Goal: Communication & Community: Answer question/provide support

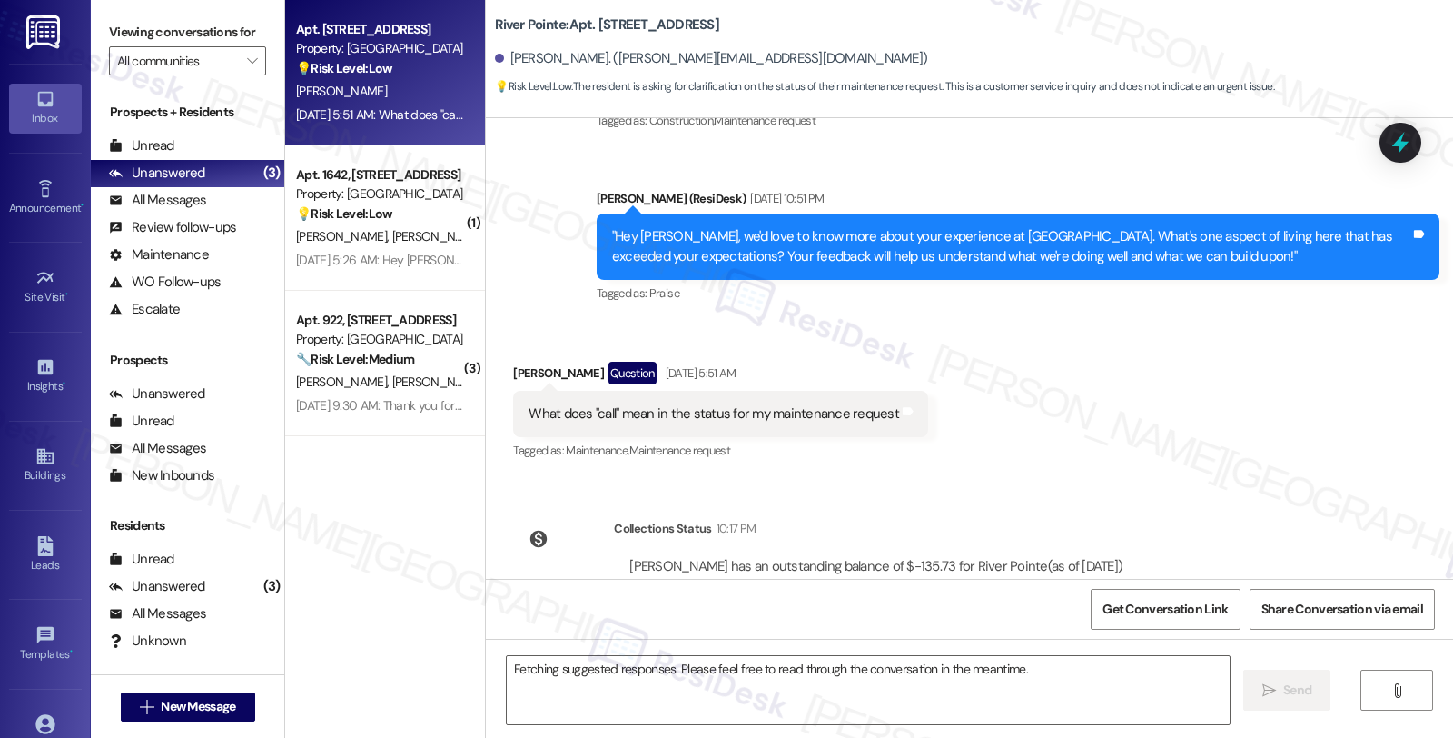
scroll to position [461, 0]
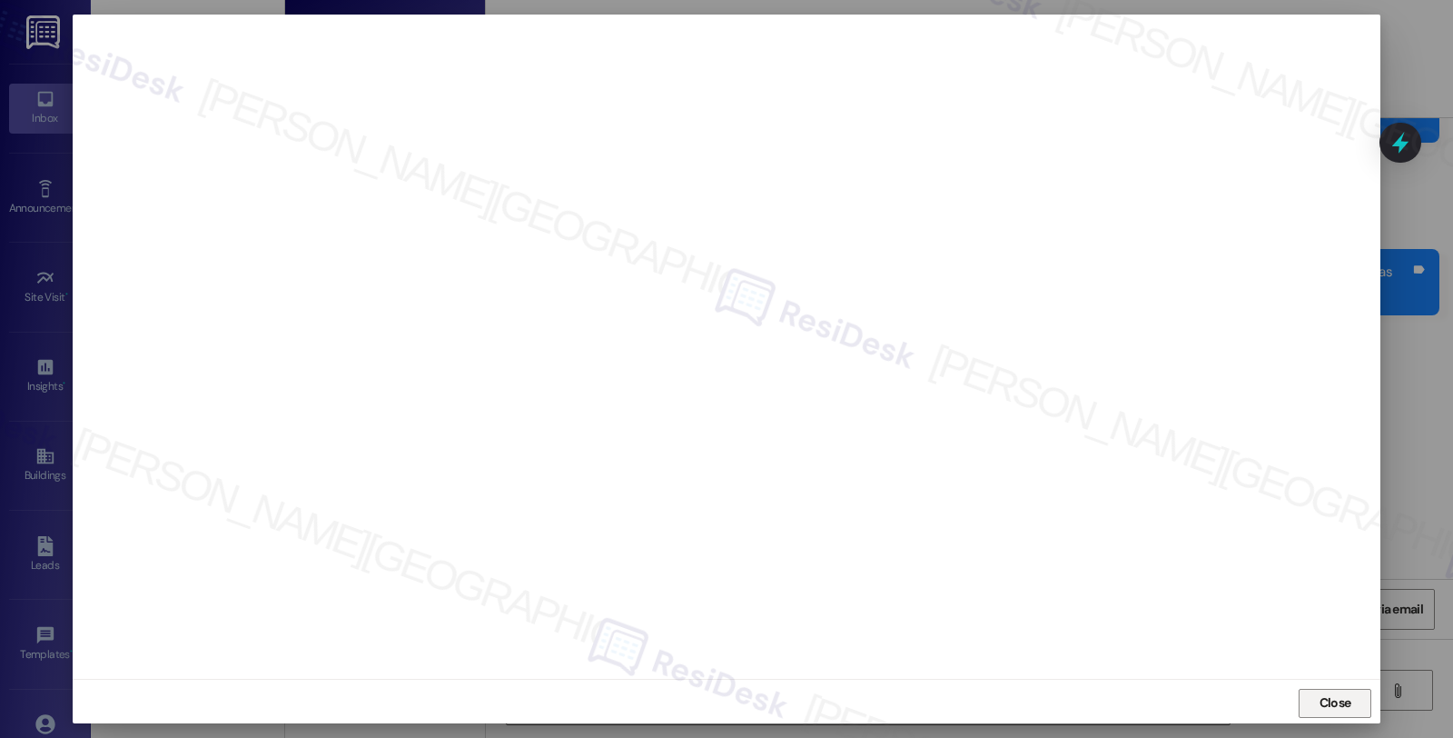
click at [1327, 709] on span "Close" at bounding box center [1336, 702] width 32 height 19
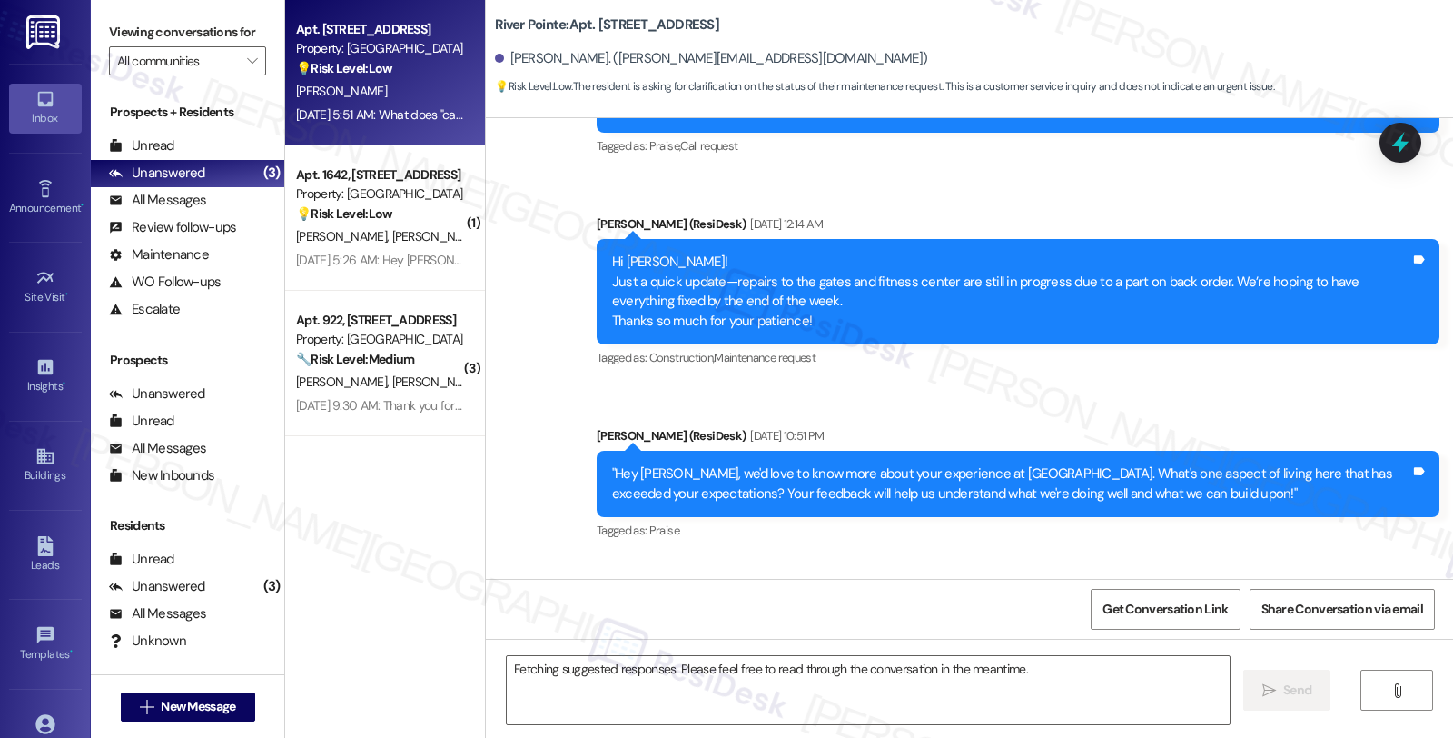
scroll to position [561, 0]
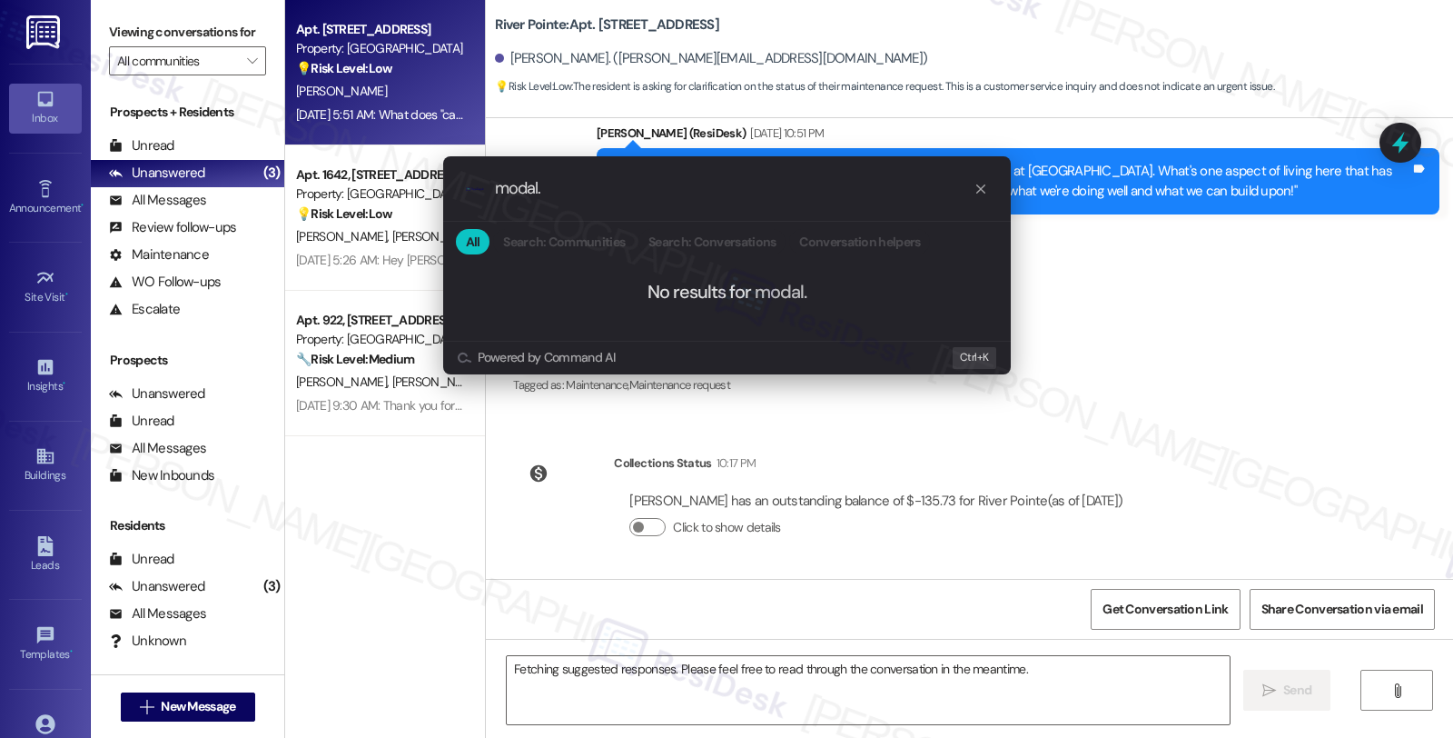
type input "modal"
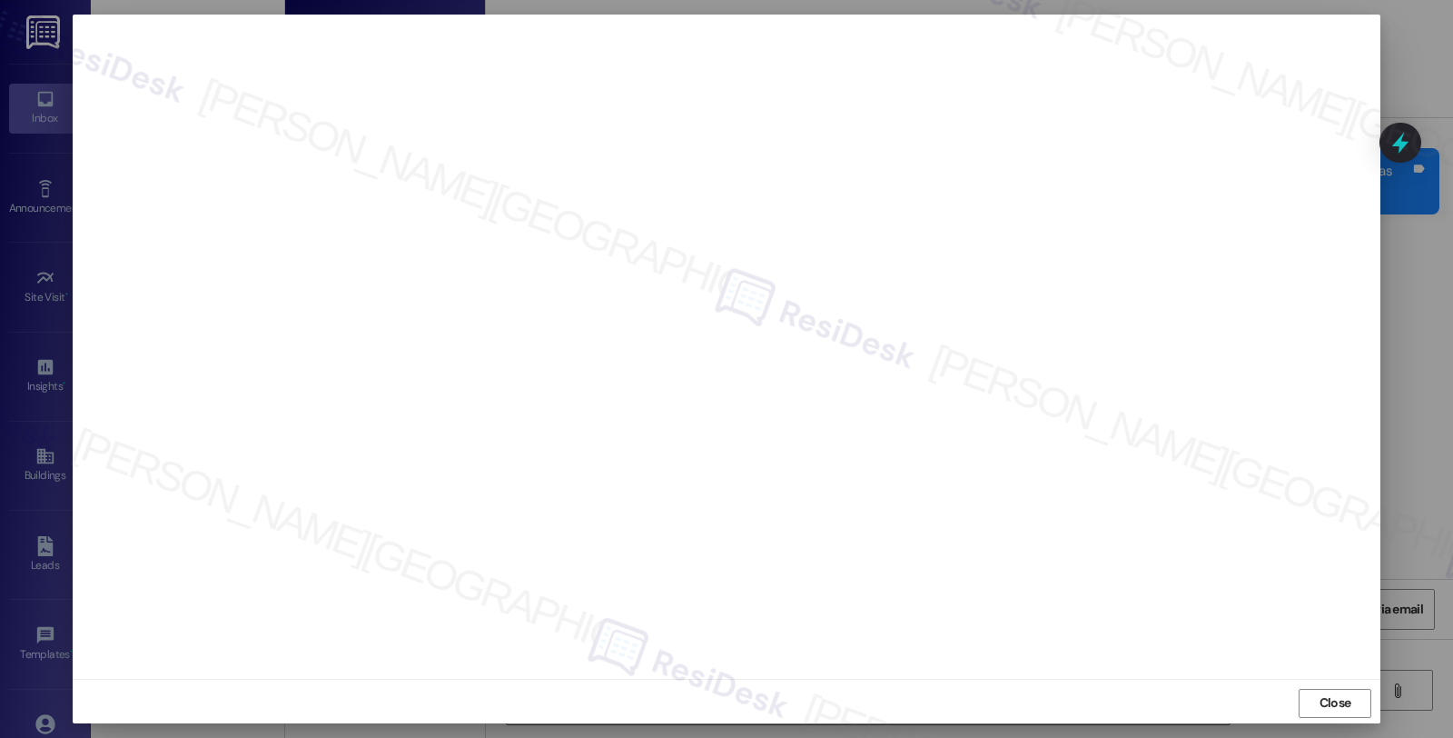
scroll to position [3, 0]
click at [1306, 698] on button "Close" at bounding box center [1335, 700] width 73 height 29
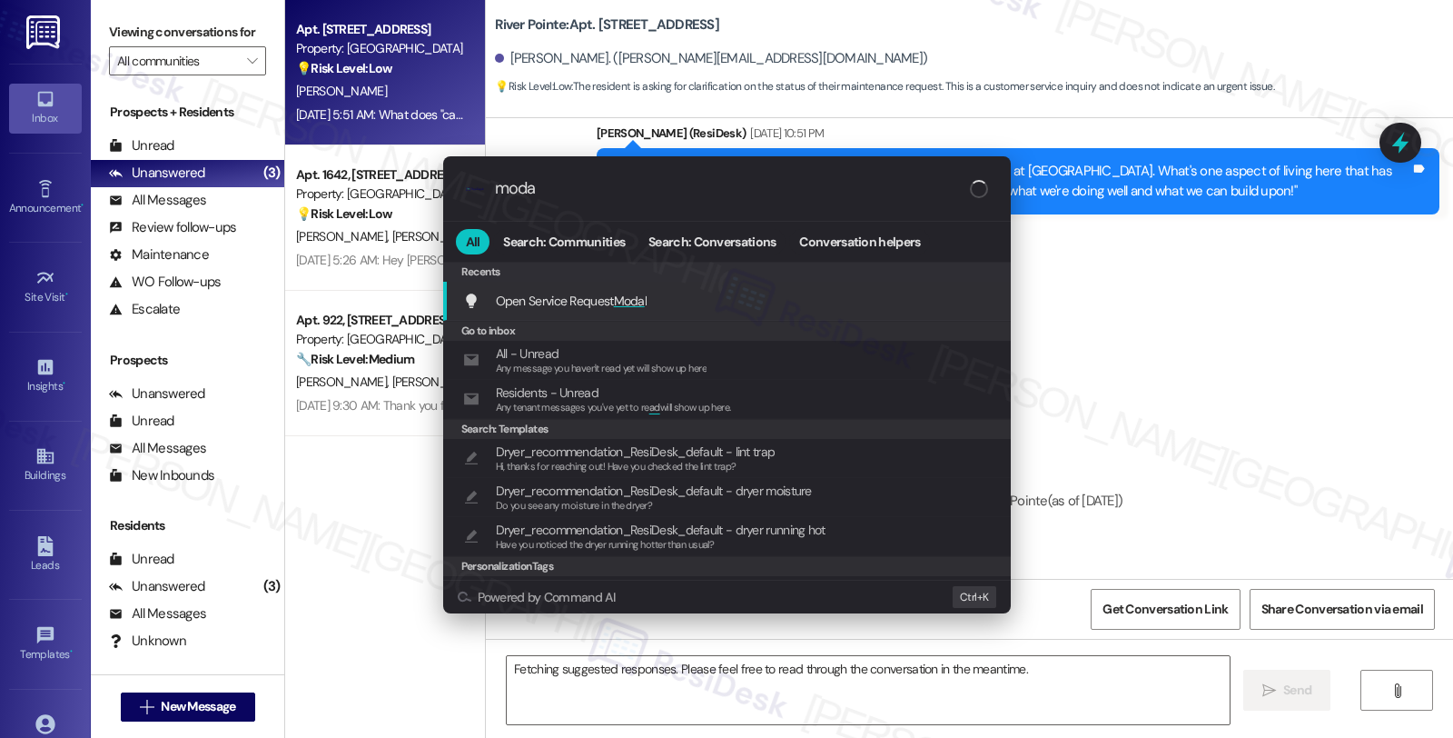
type input "modal"
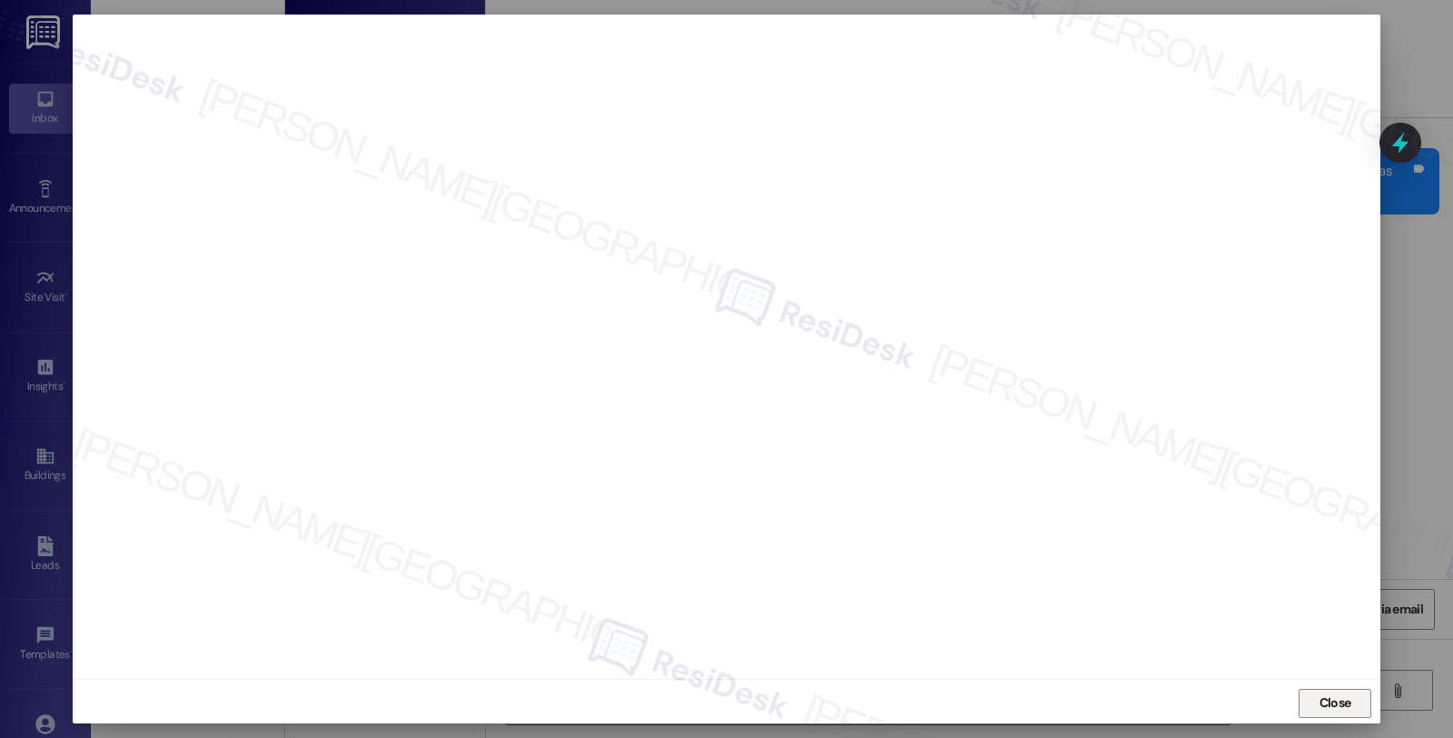
click at [1304, 698] on button "Close" at bounding box center [1335, 703] width 73 height 29
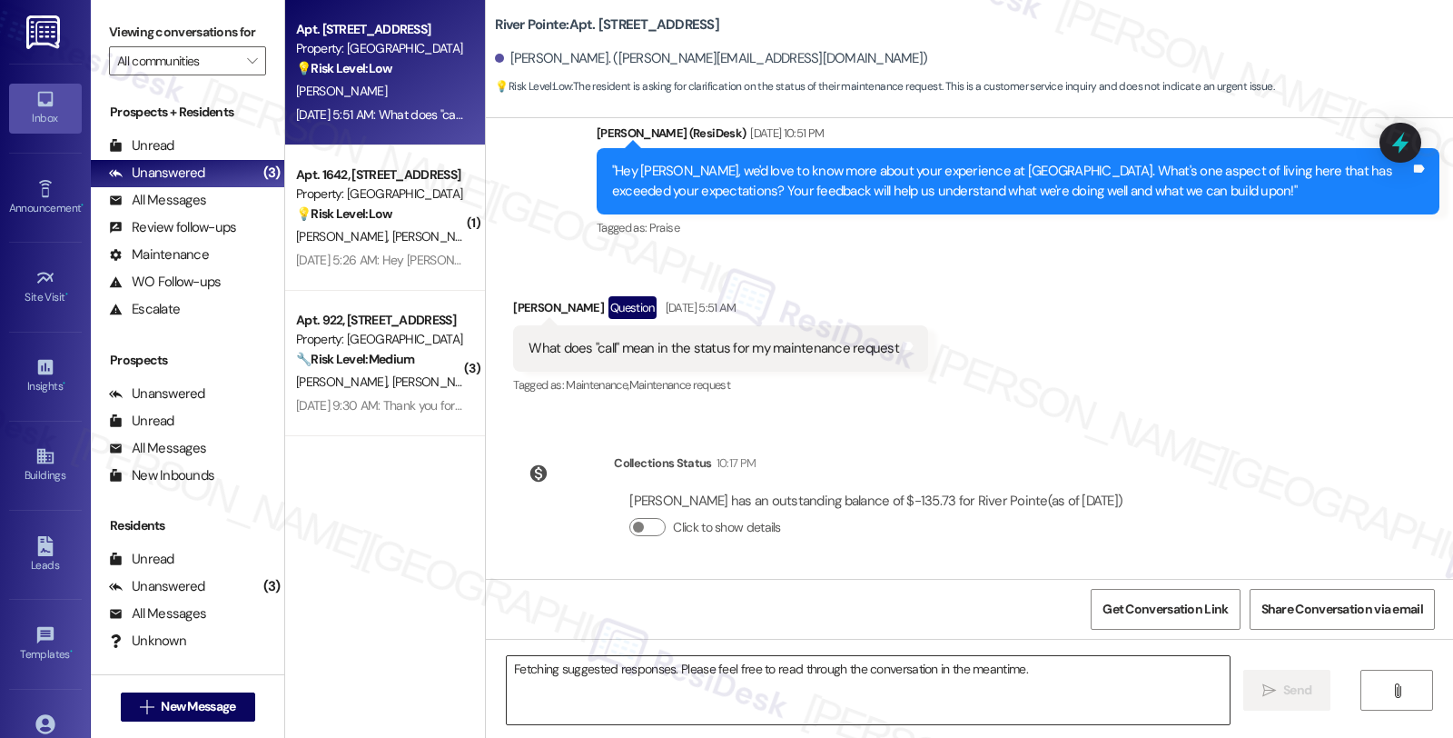
click at [621, 659] on textarea "Fetching suggested responses. Please feel free to read through the conversation…" at bounding box center [868, 690] width 723 height 68
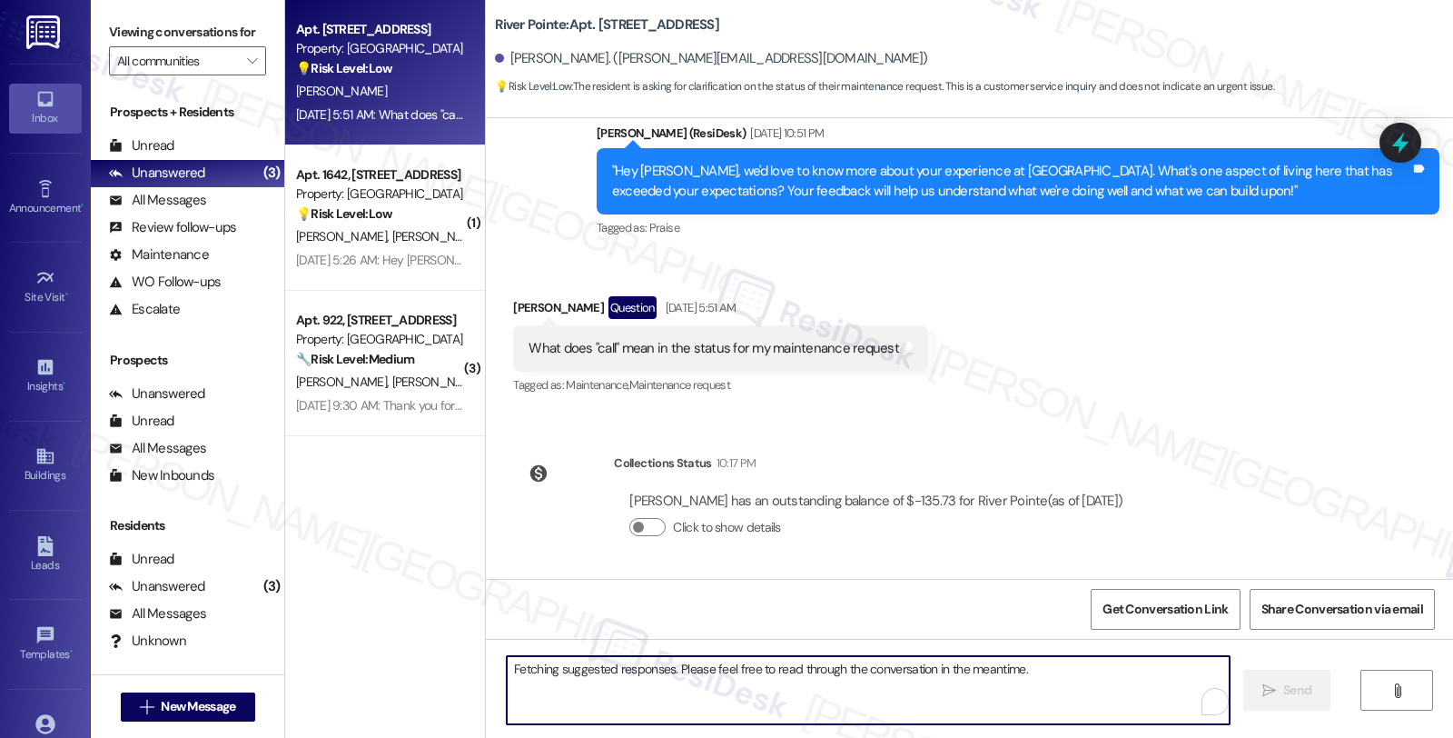
click at [513, 301] on div "[PERSON_NAME] Question [DATE] 5:51 AM" at bounding box center [720, 310] width 415 height 29
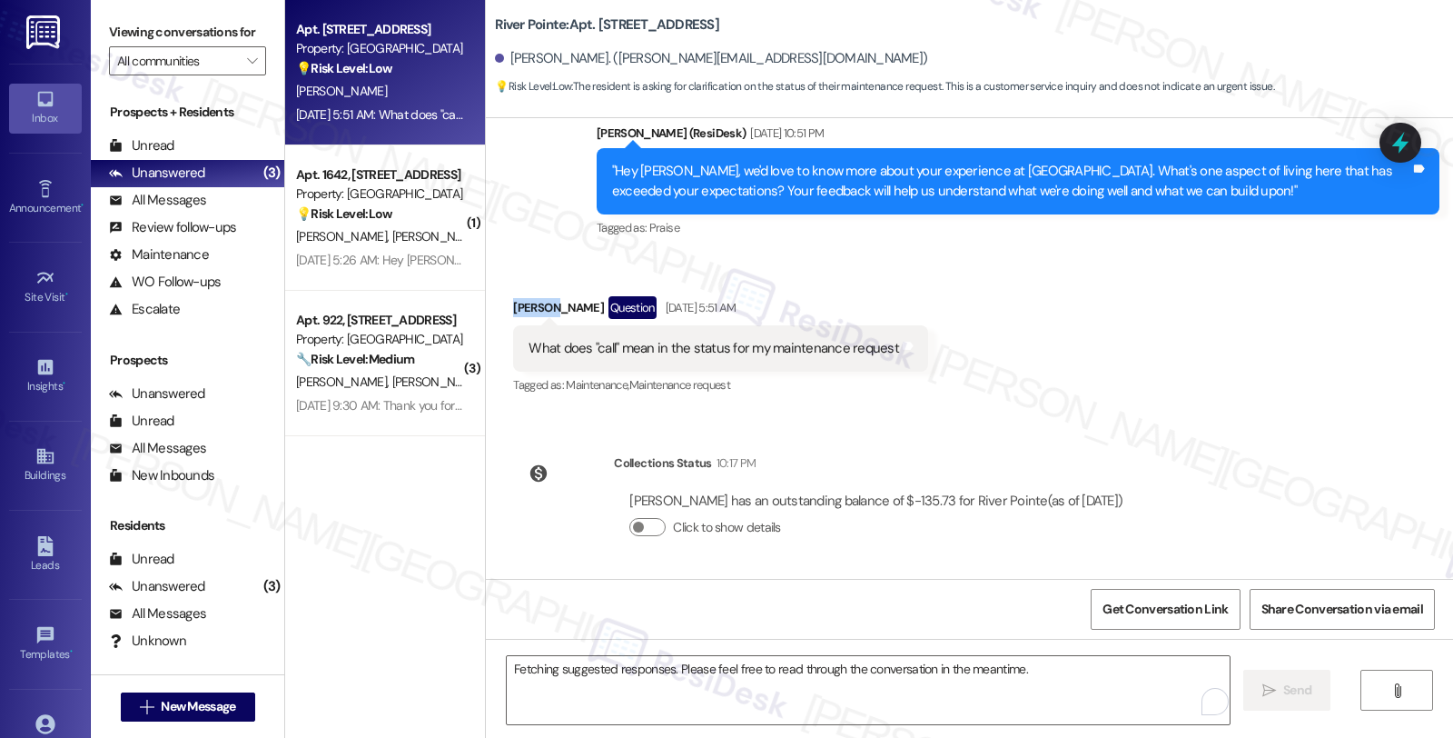
click at [513, 301] on div "[PERSON_NAME] Question [DATE] 5:51 AM" at bounding box center [720, 310] width 415 height 29
copy div "[PERSON_NAME]"
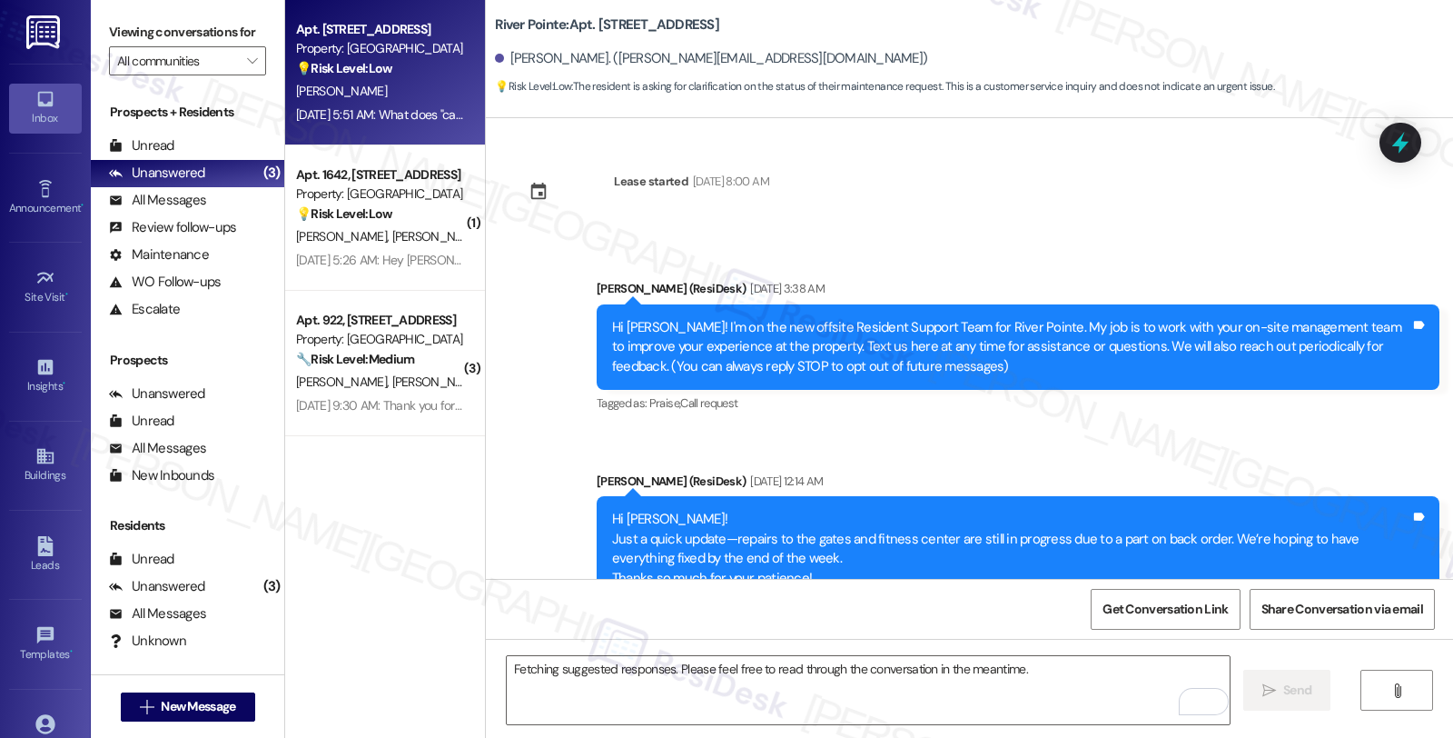
scroll to position [0, 0]
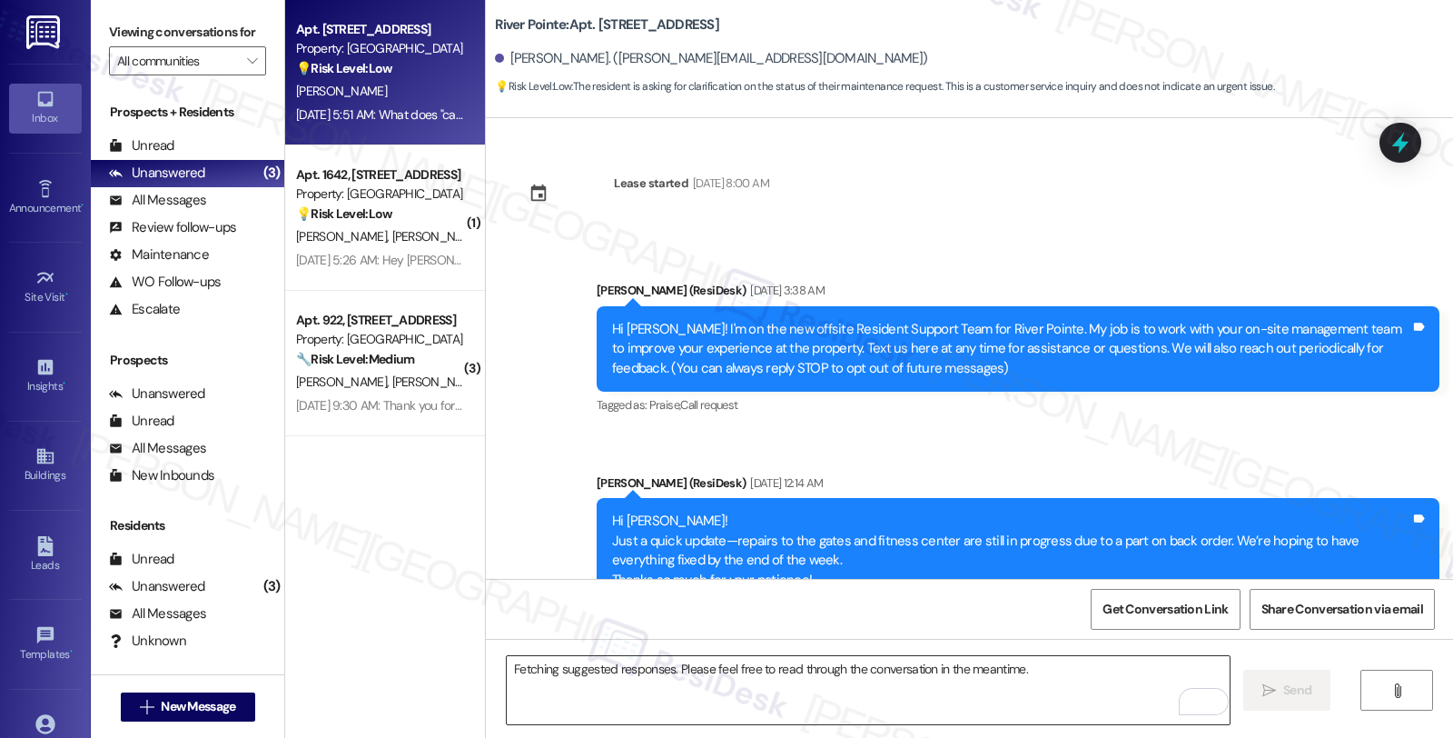
click at [683, 674] on textarea "Fetching suggested responses. Please feel free to read through the conversation…" at bounding box center [868, 690] width 723 height 68
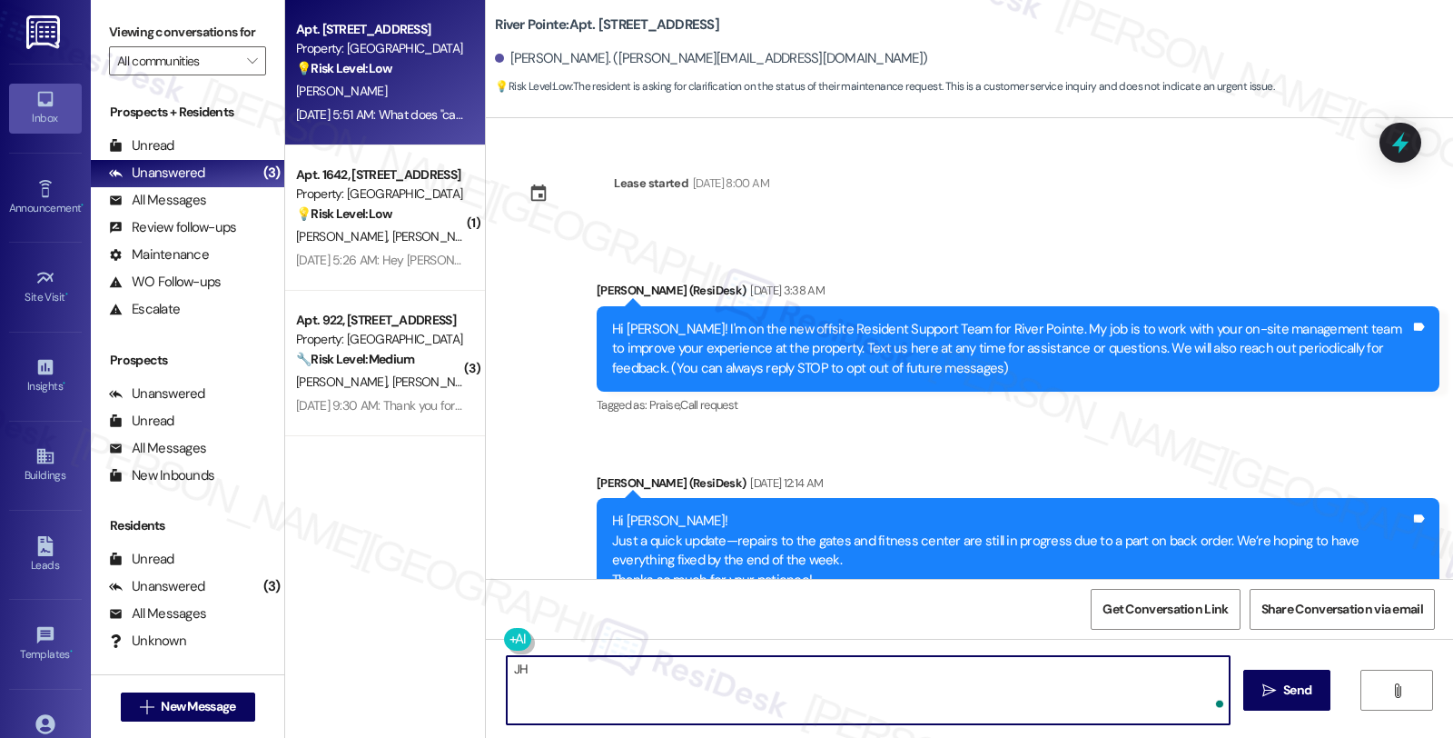
type textarea "J"
paste textarea "[PERSON_NAME]"
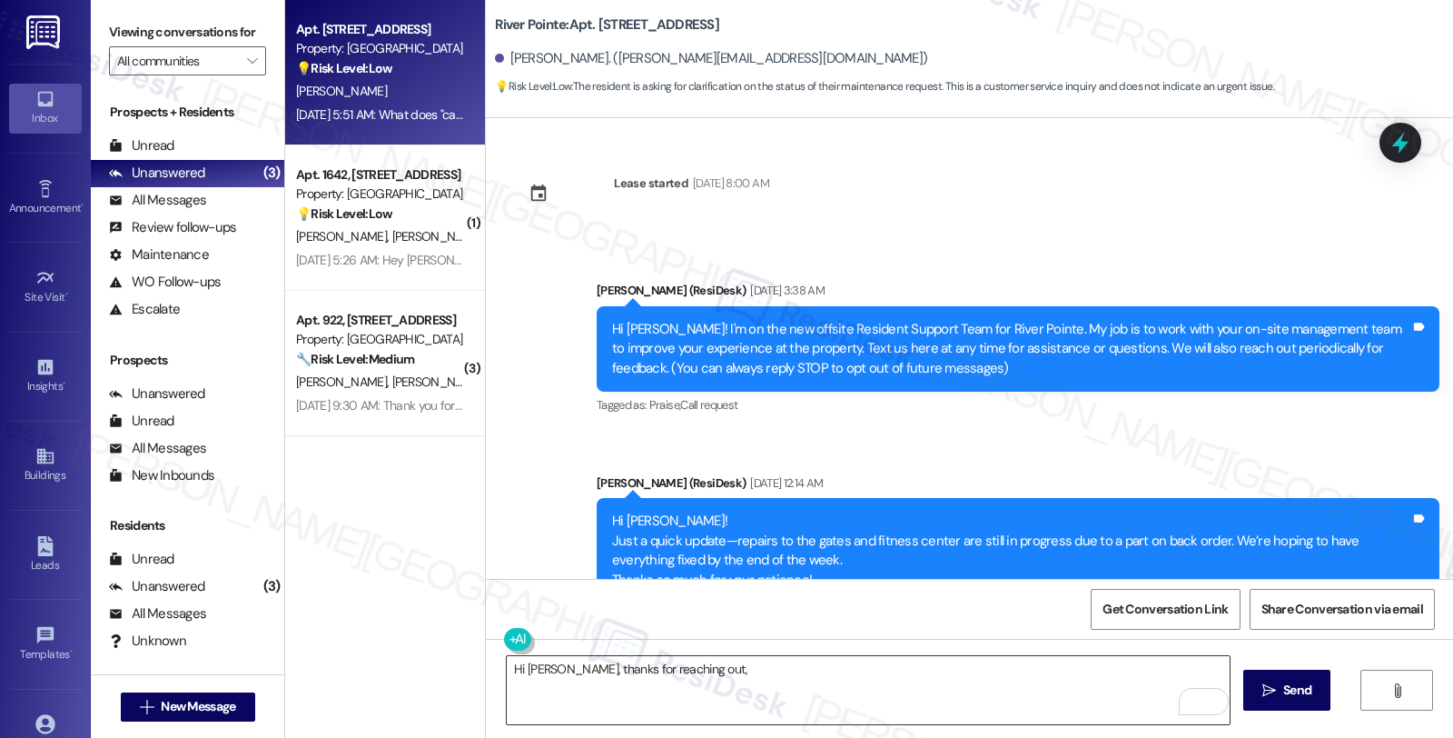
click at [706, 666] on textarea "Hi [PERSON_NAME], thanks for reaching out," at bounding box center [868, 690] width 723 height 68
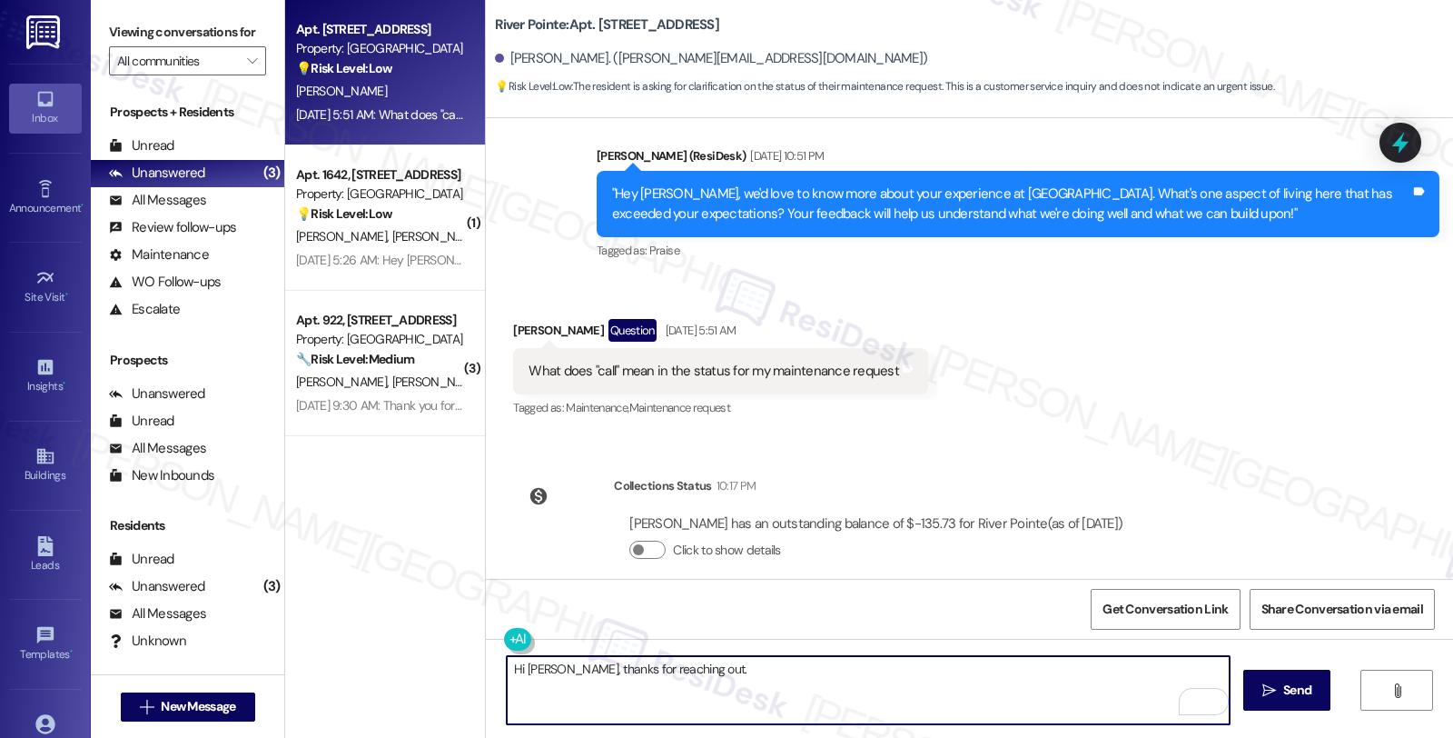
scroll to position [561, 0]
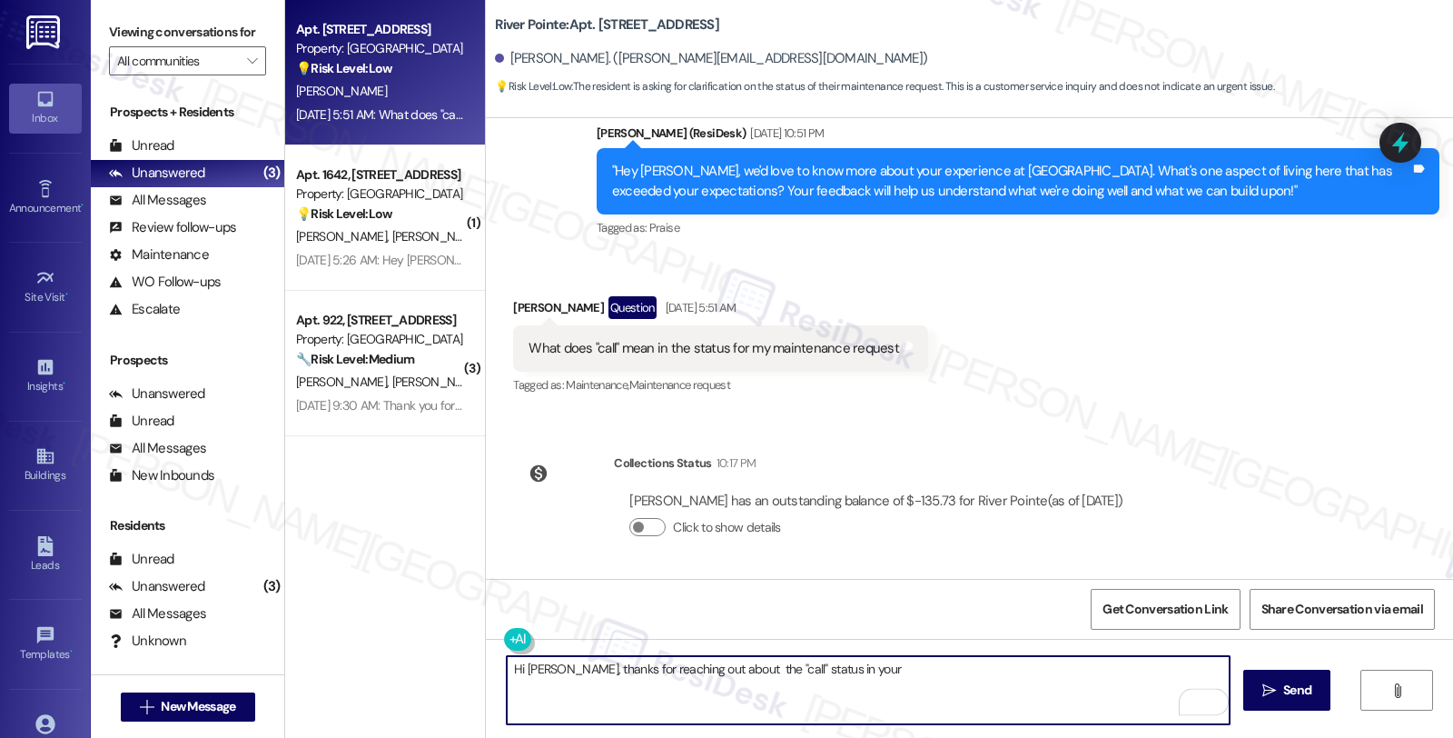
click at [881, 673] on textarea "Hi [PERSON_NAME], thanks for reaching out about the "call" status in your" at bounding box center [868, 690] width 723 height 68
click at [912, 670] on textarea "Hi [PERSON_NAME], thanks for reaching out about the "call" status in your maint…" at bounding box center [868, 690] width 723 height 68
click at [1063, 665] on textarea "Hi [PERSON_NAME], thanks for reaching out about the "call" status in your maint…" at bounding box center [868, 690] width 723 height 68
click at [1105, 667] on textarea "Hi [PERSON_NAME], thanks for reaching out about the "call" status in your maint…" at bounding box center [868, 690] width 723 height 68
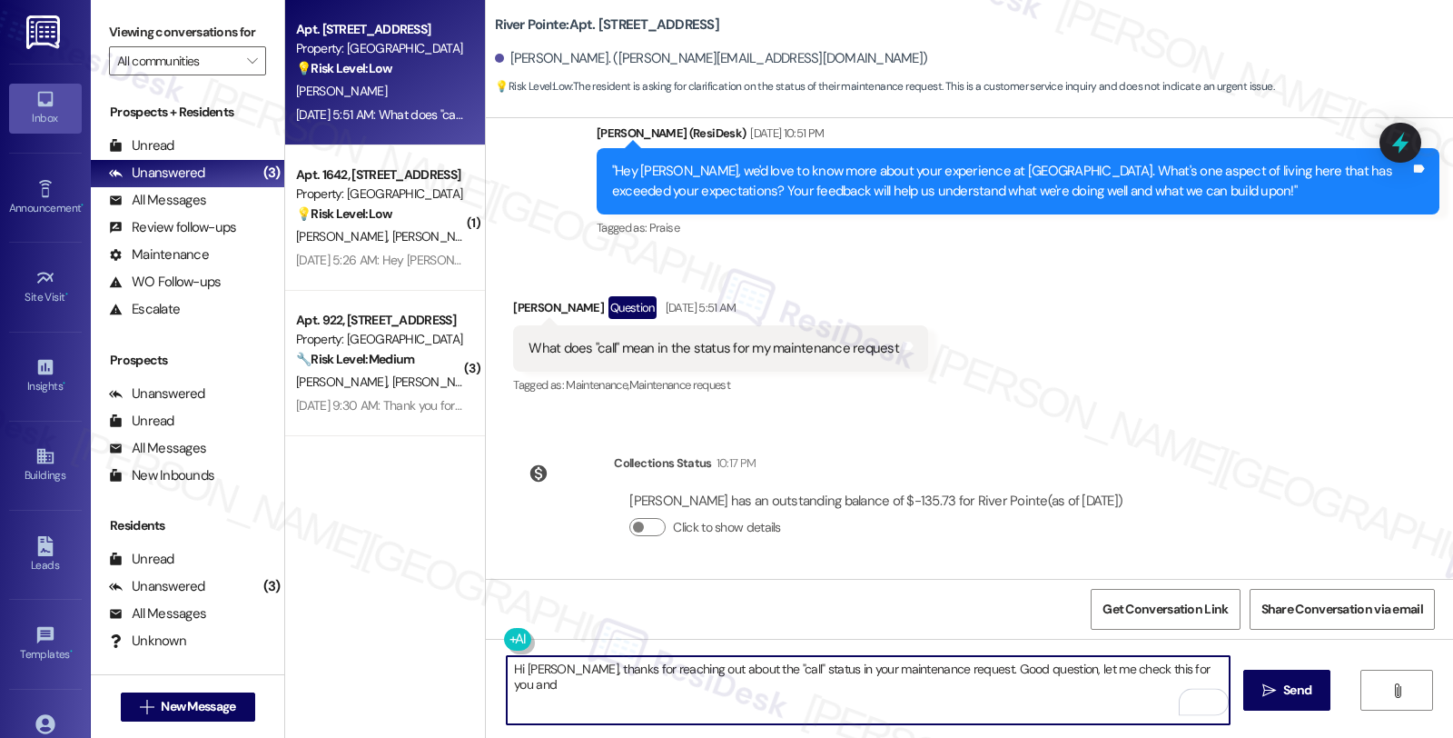
click at [1197, 661] on textarea "Hi [PERSON_NAME], thanks for reaching out about the "call" status in your maint…" at bounding box center [868, 690] width 723 height 68
click at [693, 683] on textarea "Hi [PERSON_NAME], thanks for reaching out about the "call" status in your maint…" at bounding box center [868, 690] width 723 height 68
click at [648, 679] on textarea "Hi [PERSON_NAME], thanks for reaching out about the "call" status in your maint…" at bounding box center [868, 690] width 723 height 68
click at [715, 679] on textarea "Hi [PERSON_NAME], thanks for reaching out about the "call" status in your maint…" at bounding box center [868, 690] width 723 height 68
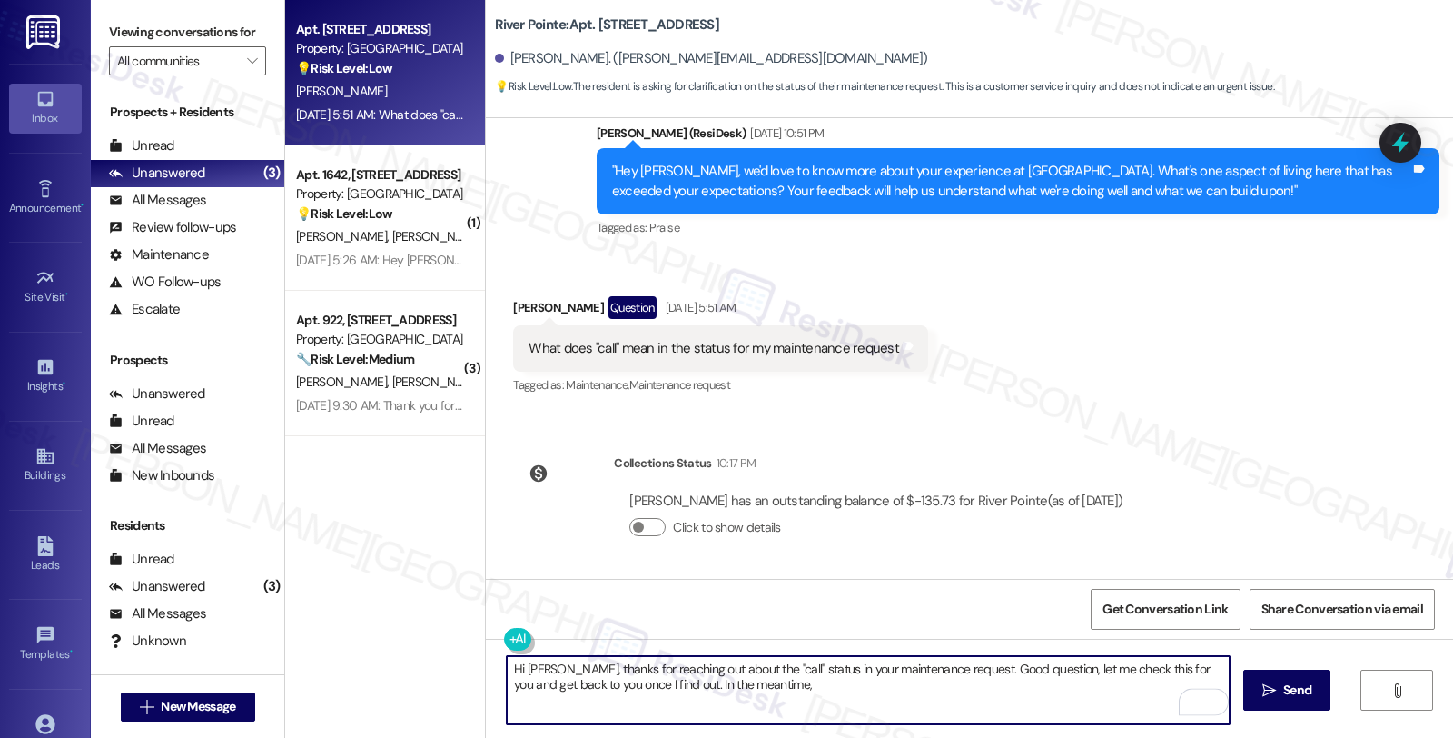
click at [803, 687] on textarea "Hi [PERSON_NAME], thanks for reaching out about the "call" status in your maint…" at bounding box center [868, 690] width 723 height 68
type textarea "Hi [PERSON_NAME], thanks for reaching out about the "call" status in your maint…"
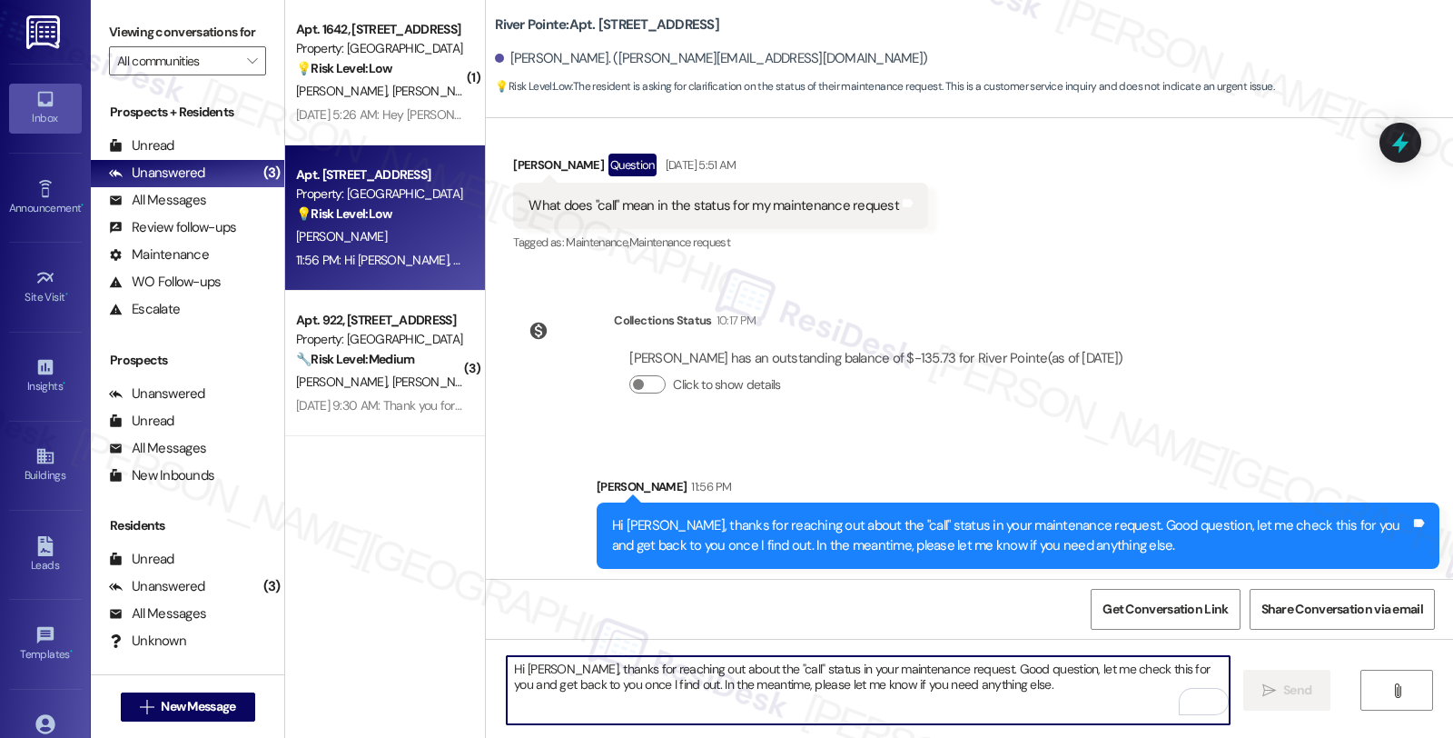
scroll to position [707, 0]
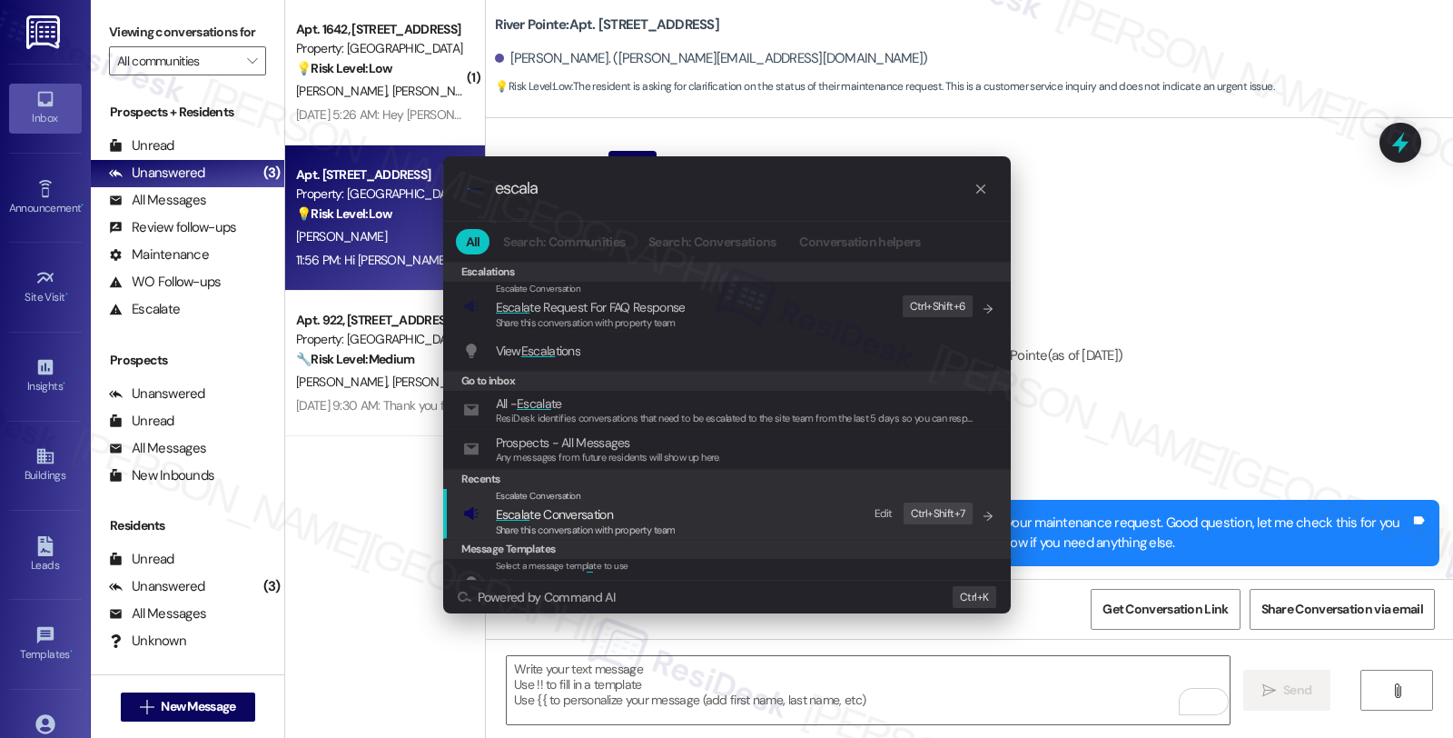
type input "escala"
click at [618, 515] on span "Escala te Conversation" at bounding box center [586, 514] width 180 height 20
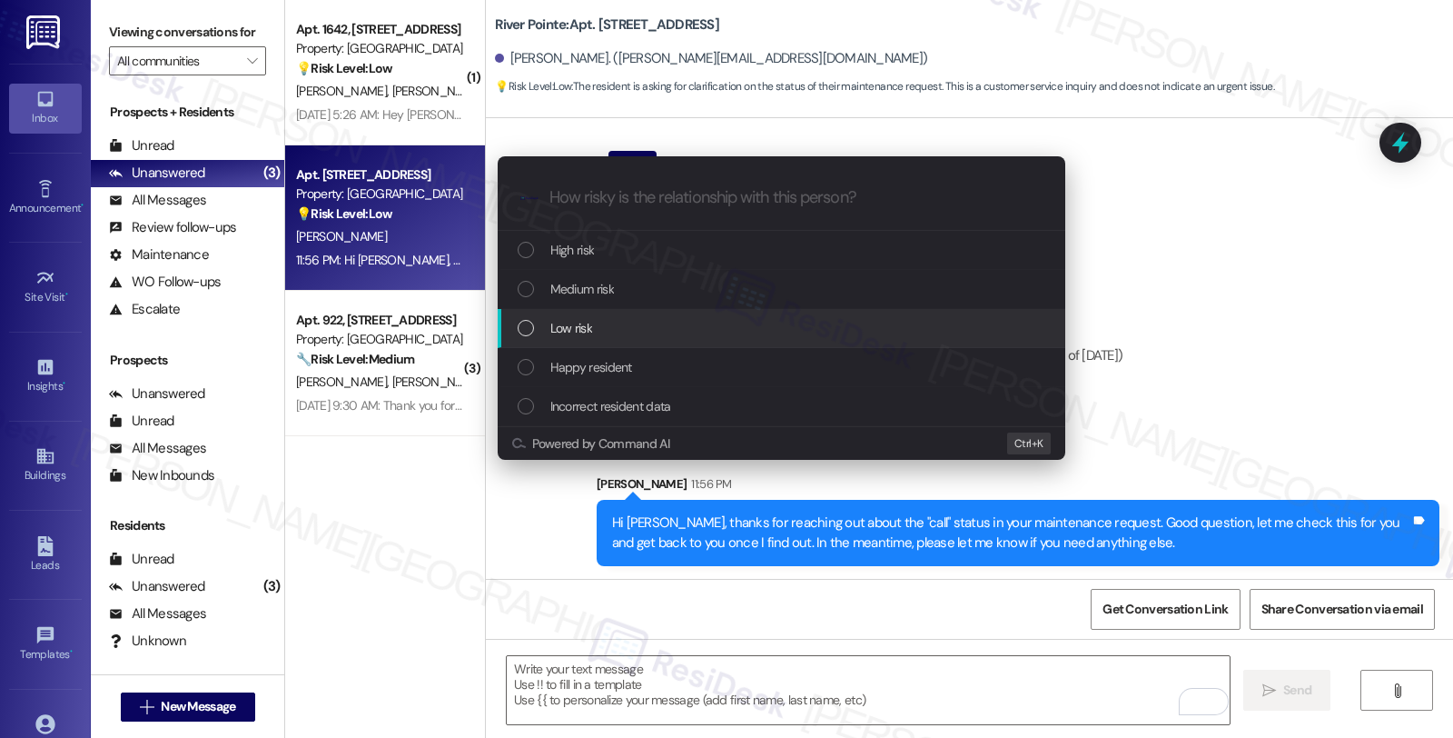
click at [602, 323] on div "Low risk" at bounding box center [783, 328] width 531 height 20
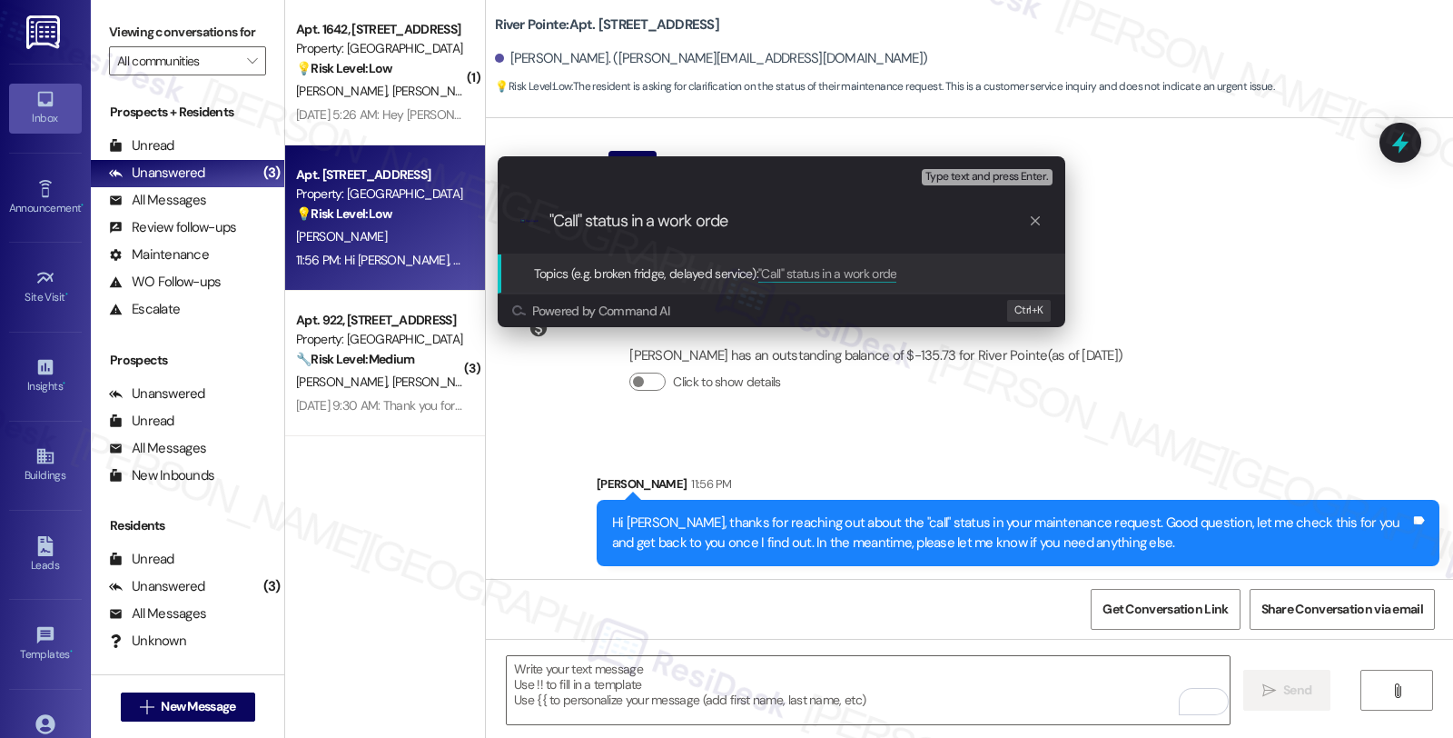
type input ""Call" status in a work order"
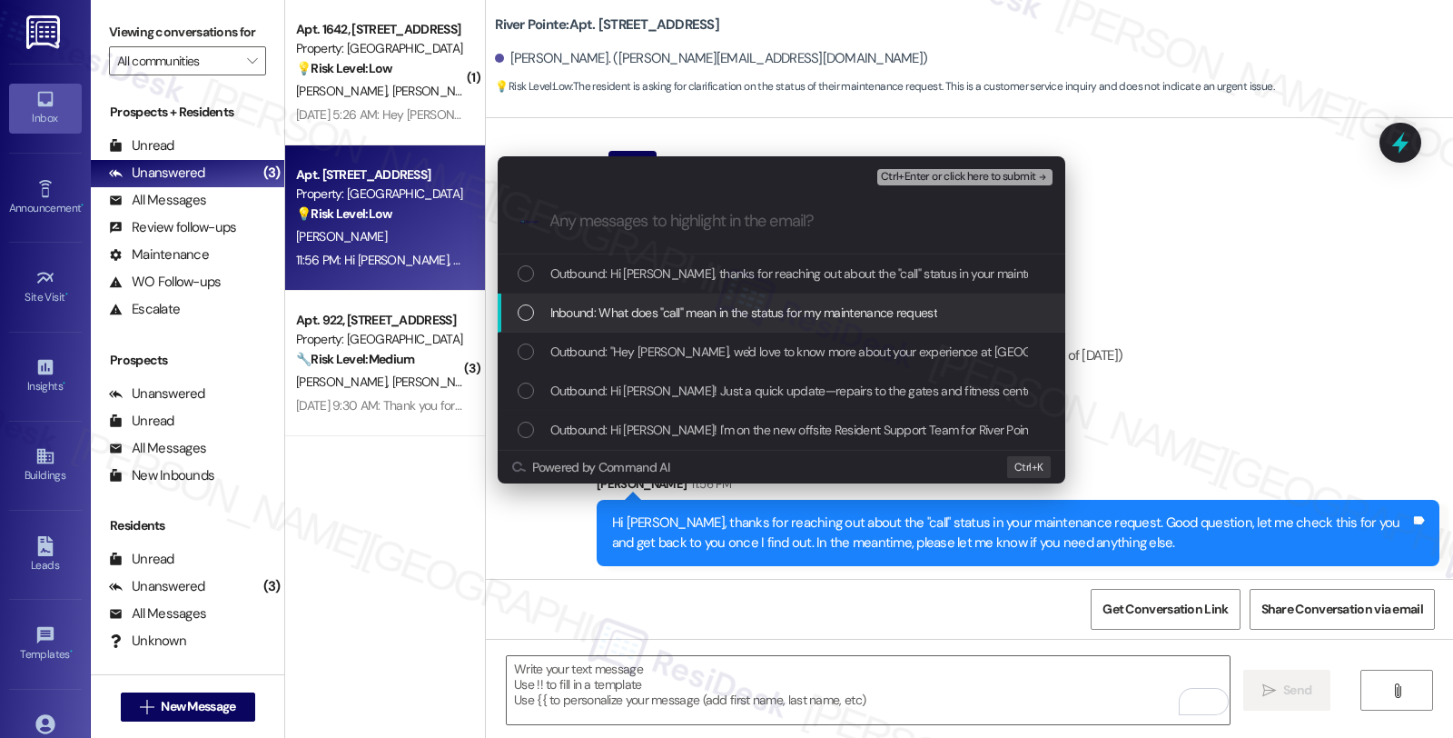
click at [609, 313] on span "Inbound: What does "call" mean in the status for my maintenance request" at bounding box center [743, 312] width 387 height 20
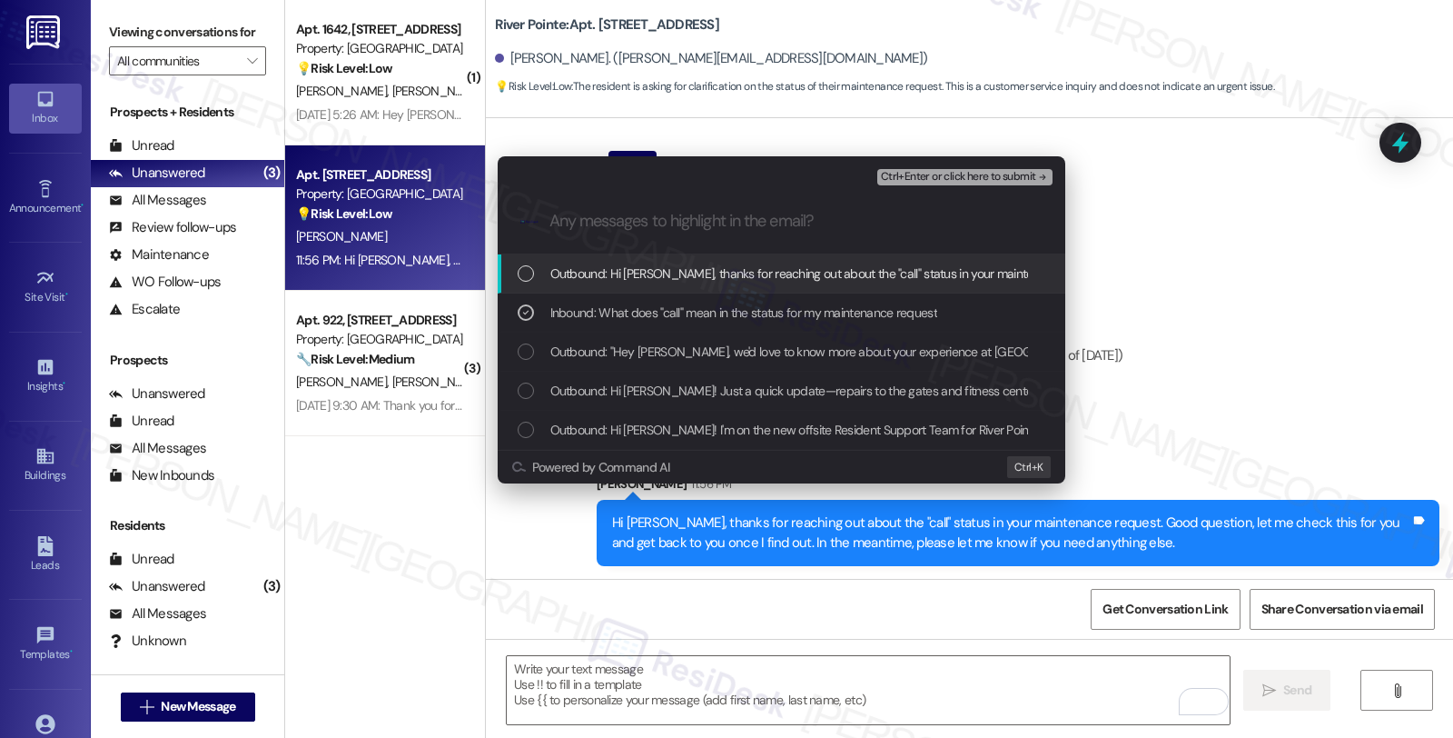
click at [983, 176] on span "Ctrl+Enter or click here to submit" at bounding box center [958, 177] width 155 height 13
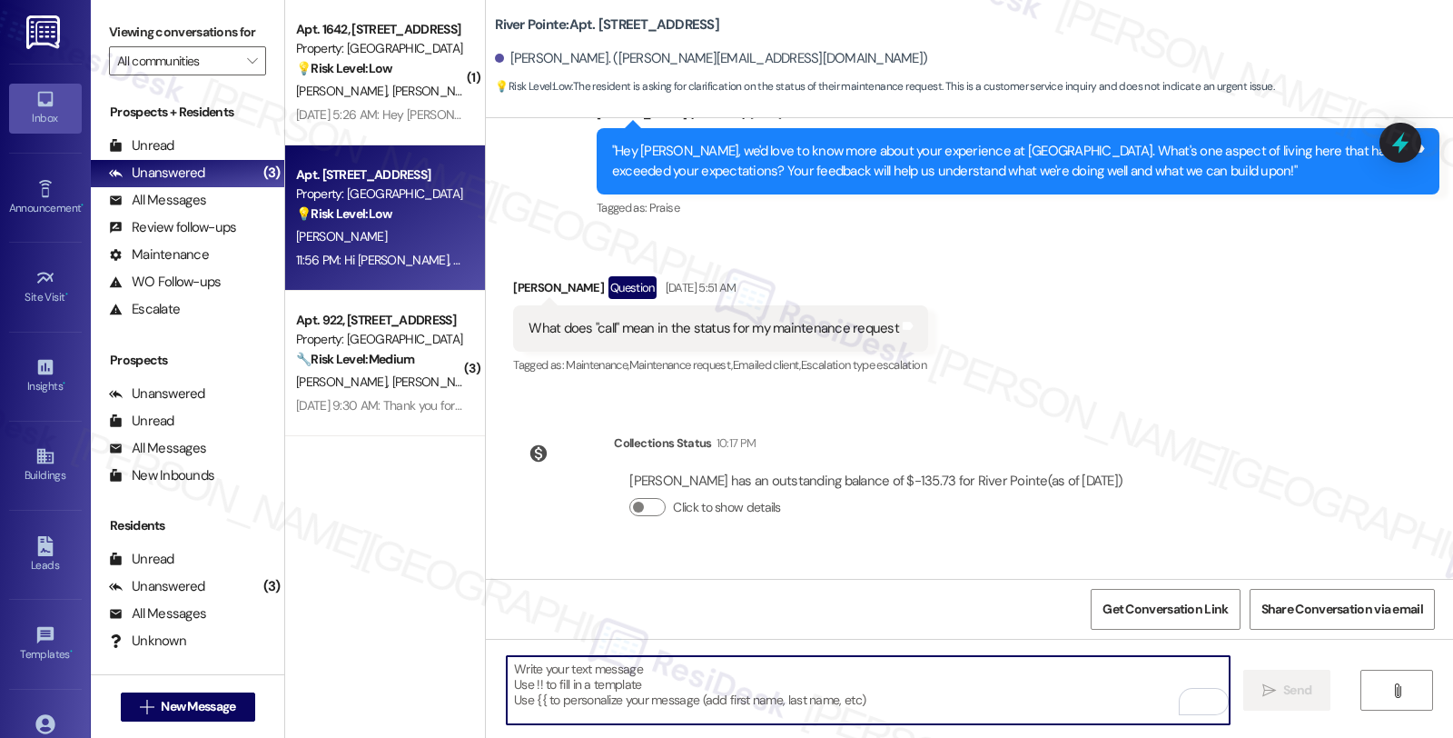
scroll to position [734, 0]
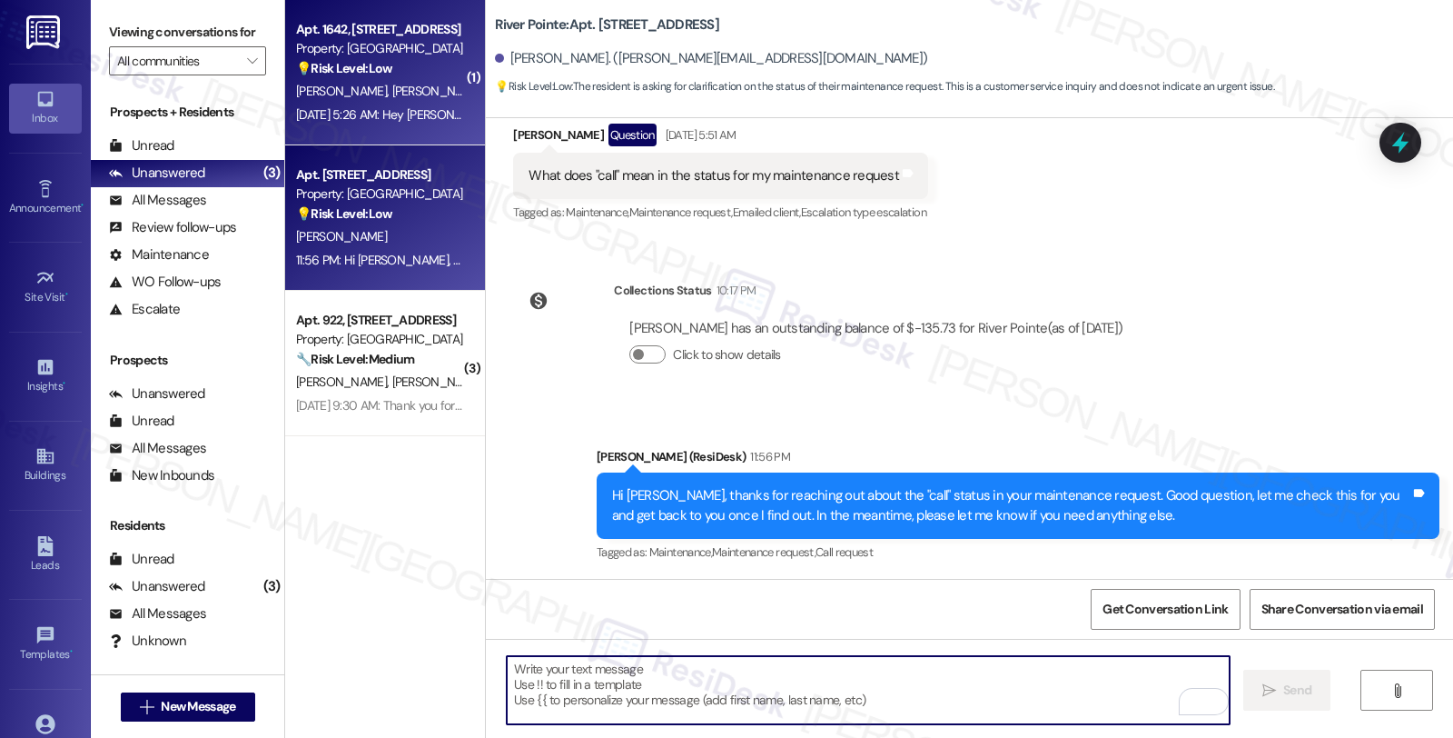
click at [441, 94] on div "[PERSON_NAME] [PERSON_NAME]" at bounding box center [380, 91] width 172 height 23
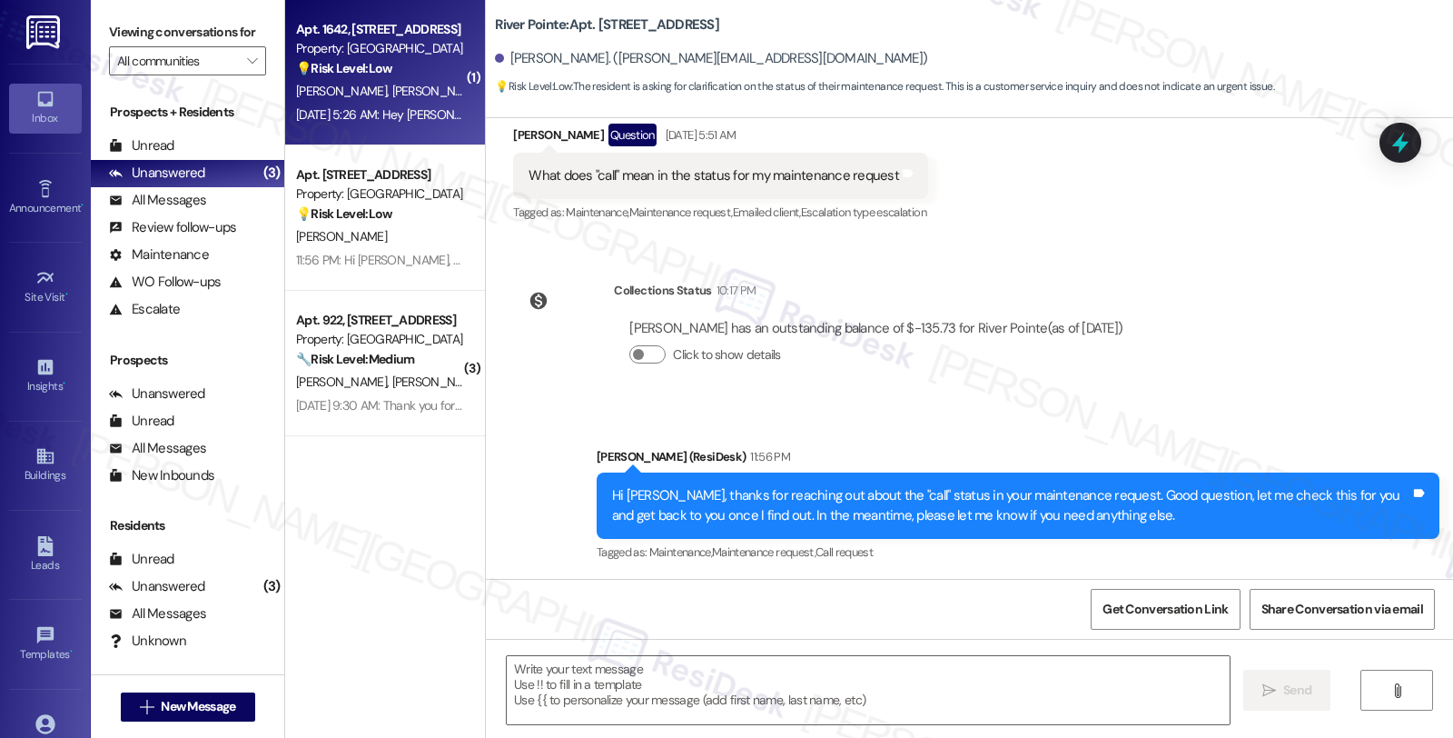
type textarea "Fetching suggested responses. Please feel free to read through the conversation…"
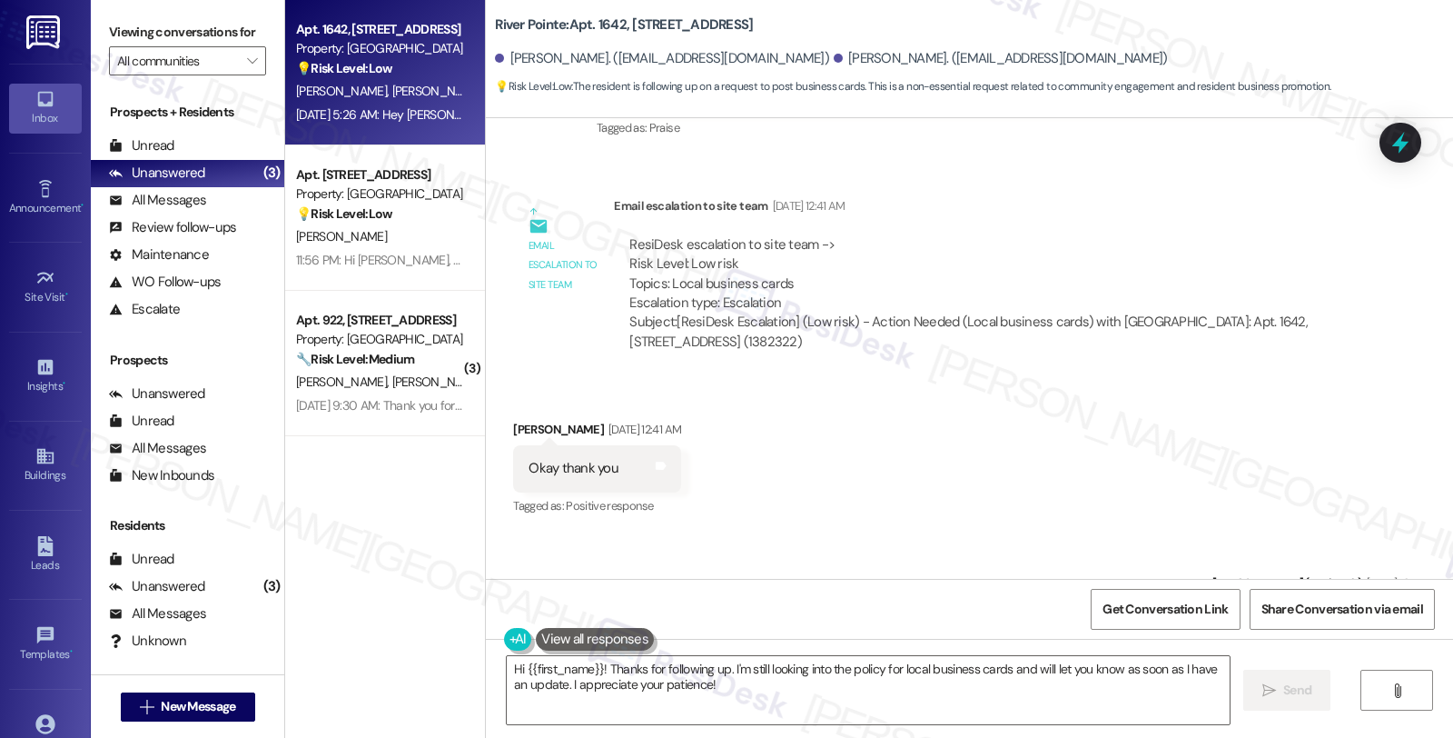
scroll to position [11143, 0]
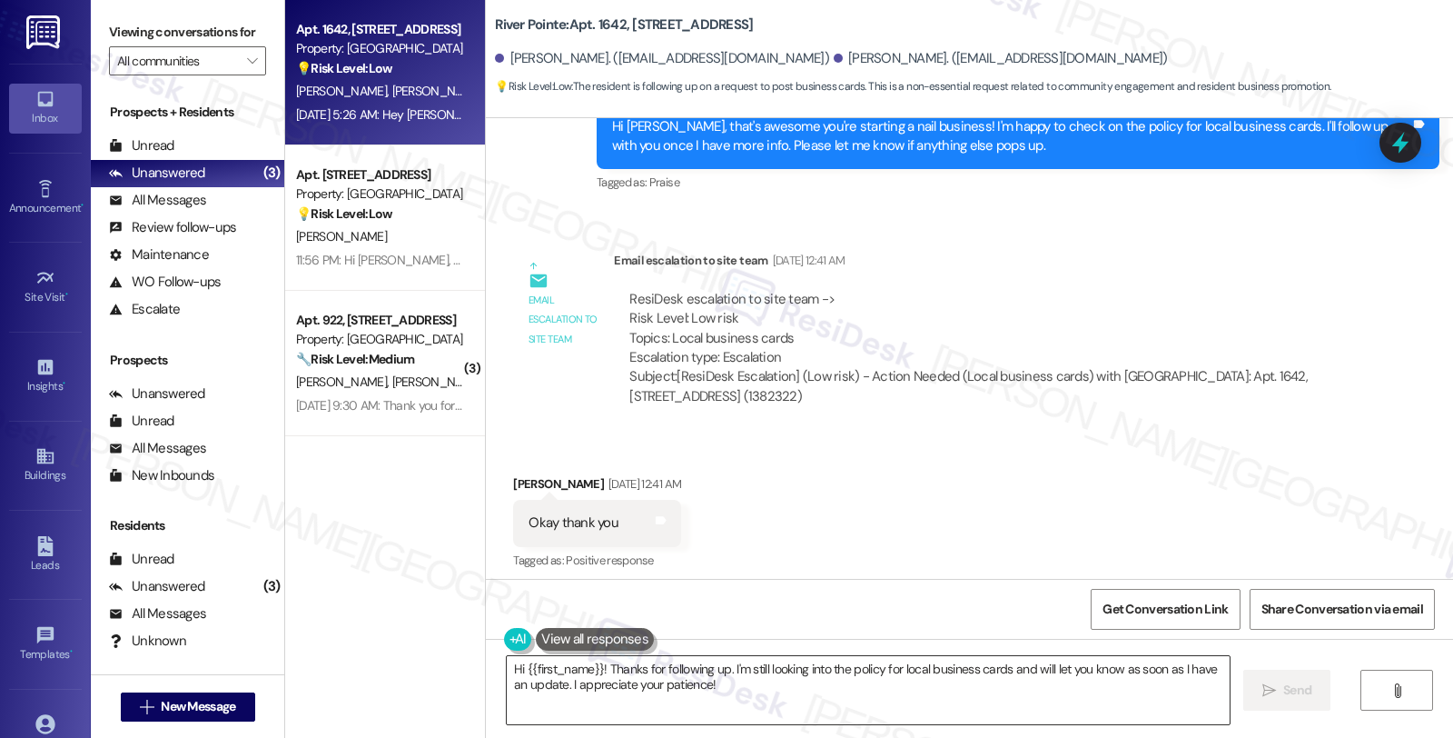
click at [738, 697] on textarea "Hi {{first_name}}! Thanks for following up. I'm still looking into the policy f…" at bounding box center [868, 690] width 723 height 68
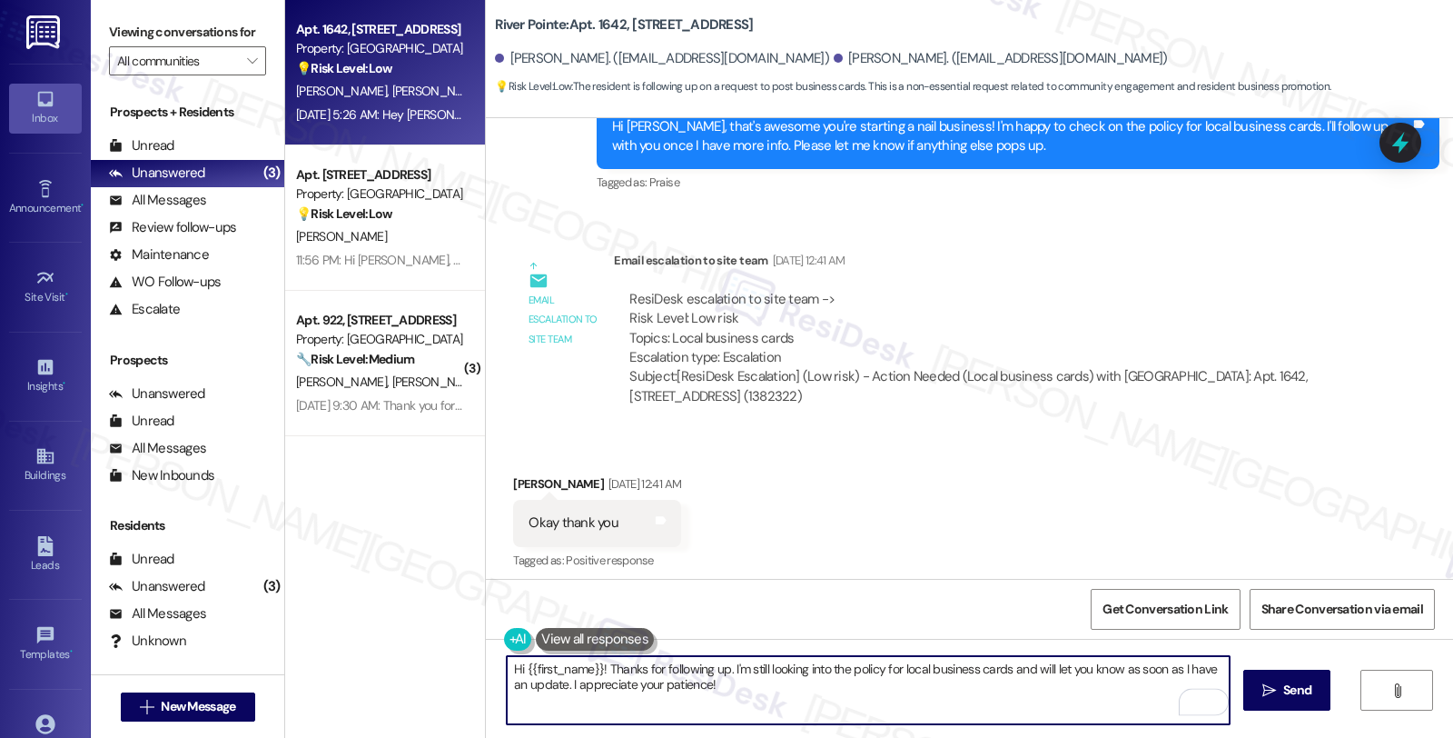
click at [834, 50] on div "[PERSON_NAME]. ([EMAIL_ADDRESS][DOMAIN_NAME])" at bounding box center [1001, 58] width 334 height 19
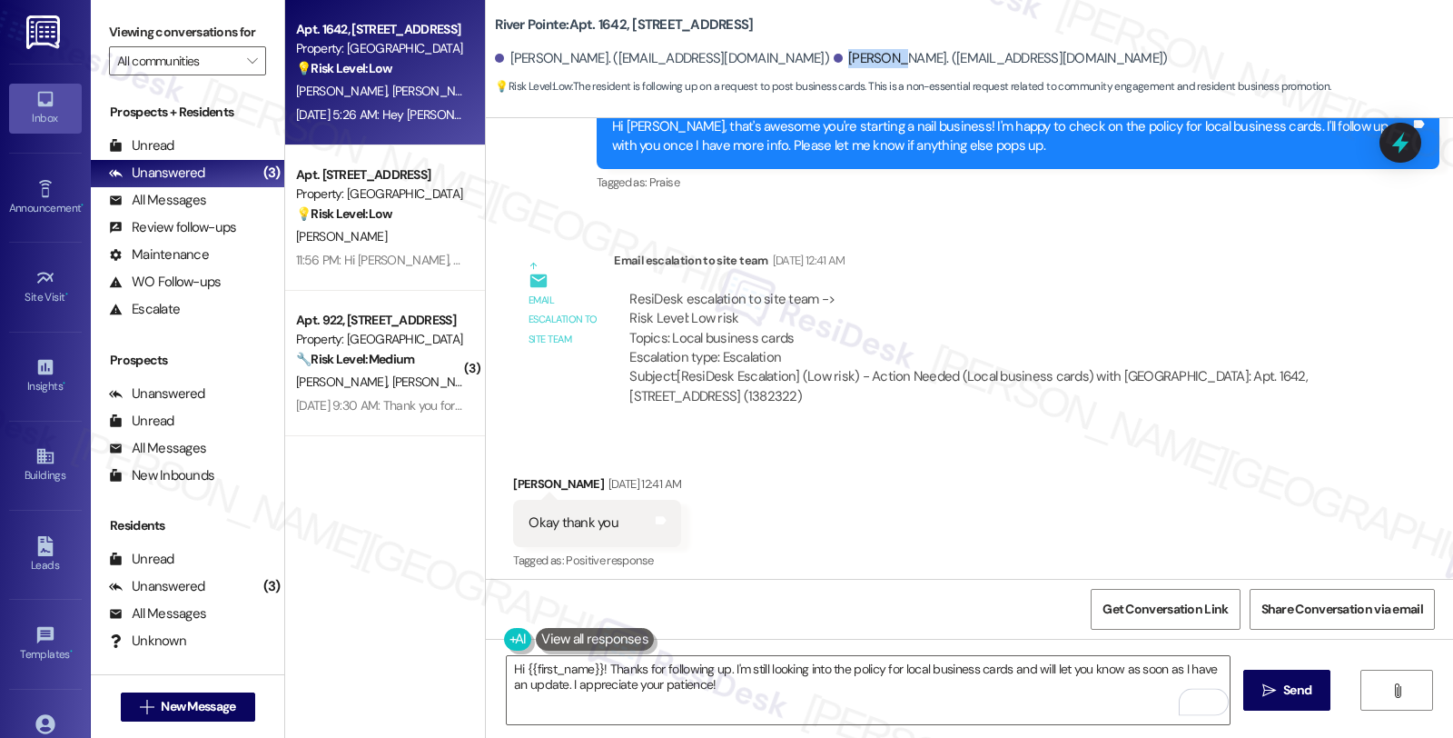
copy div "[PERSON_NAME]"
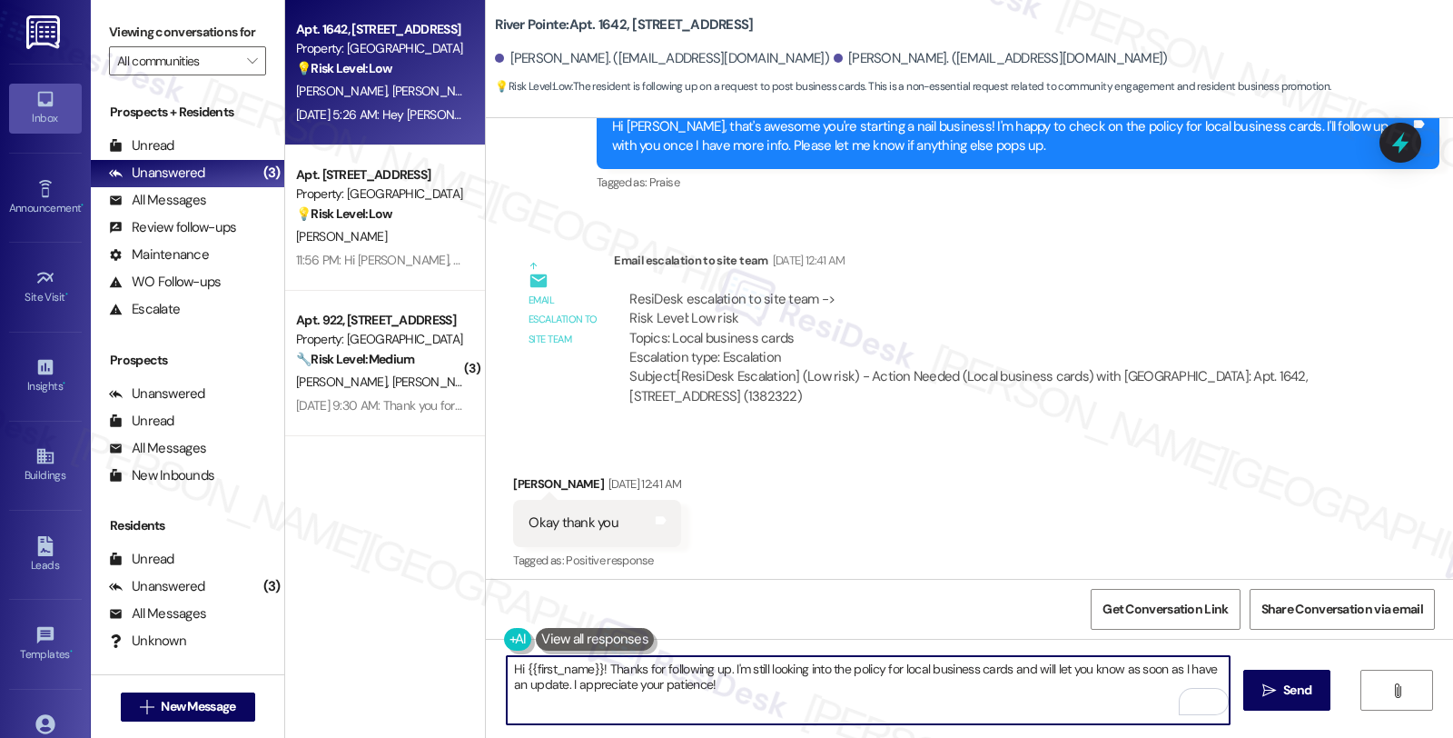
drag, startPoint x: 555, startPoint y: 660, endPoint x: 594, endPoint y: 657, distance: 39.2
click at [594, 657] on textarea "Hi {{first_name}}! Thanks for following up. I'm still looking into the policy f…" at bounding box center [868, 690] width 723 height 68
paste textarea "[PERSON_NAME]"
type textarea "Hi [PERSON_NAME], thanks for following up. I'm still looking into the policy fo…"
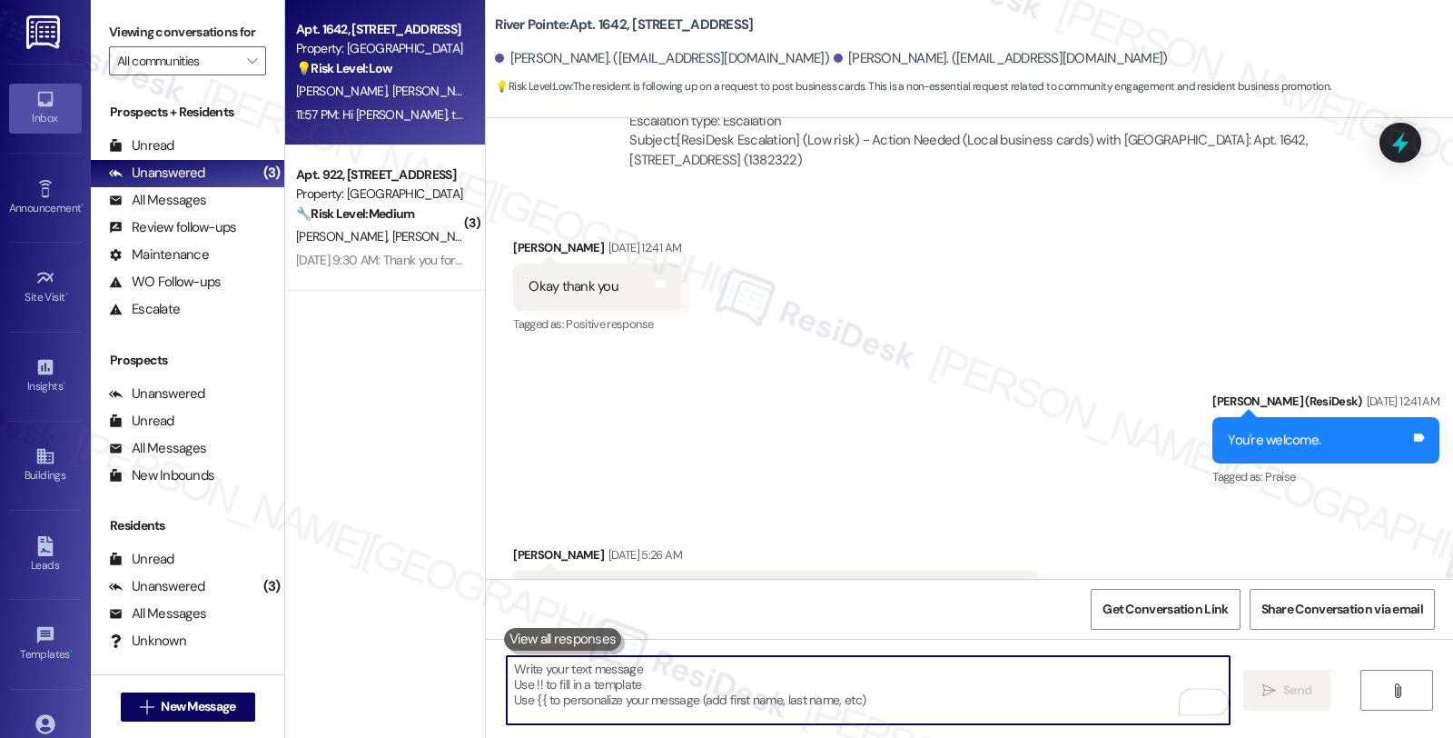
scroll to position [11692, 0]
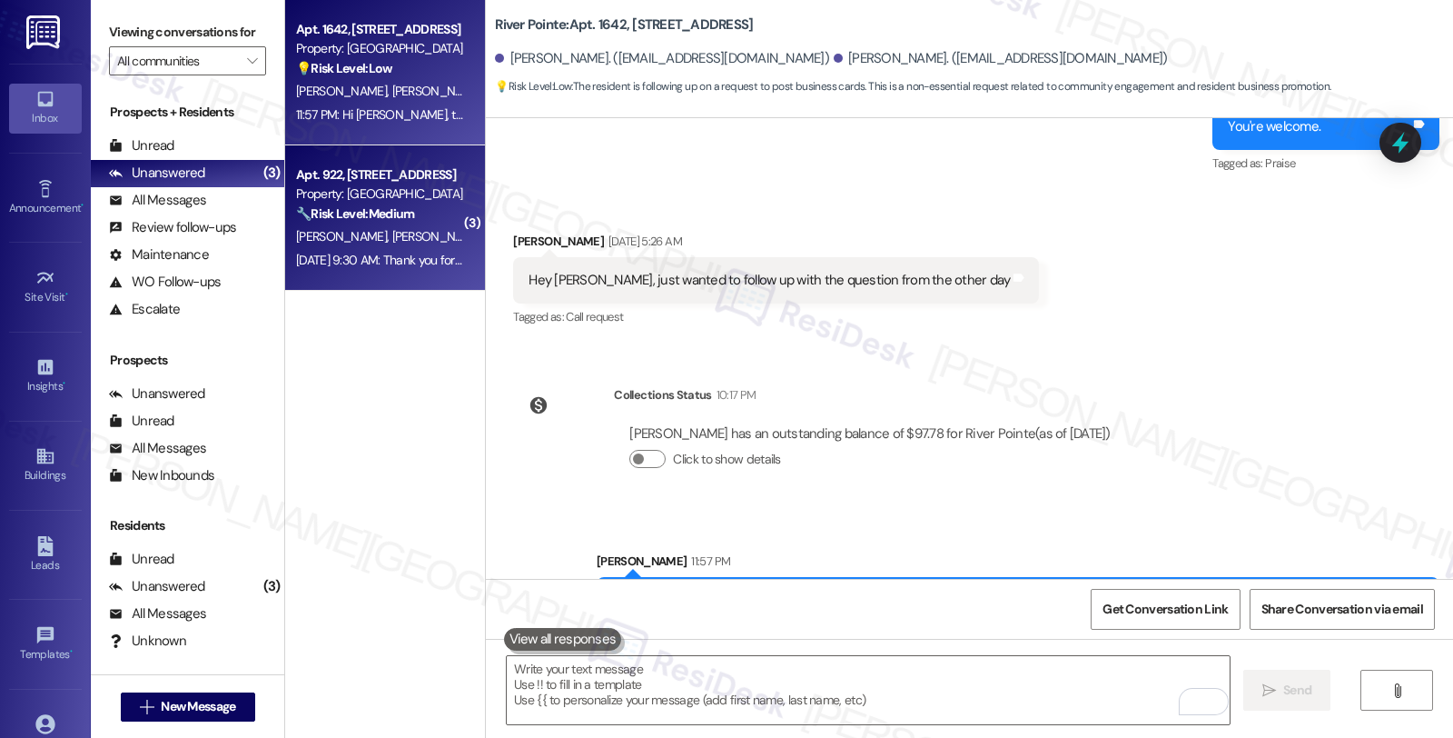
click at [362, 201] on div "Property: [GEOGRAPHIC_DATA]" at bounding box center [380, 193] width 168 height 19
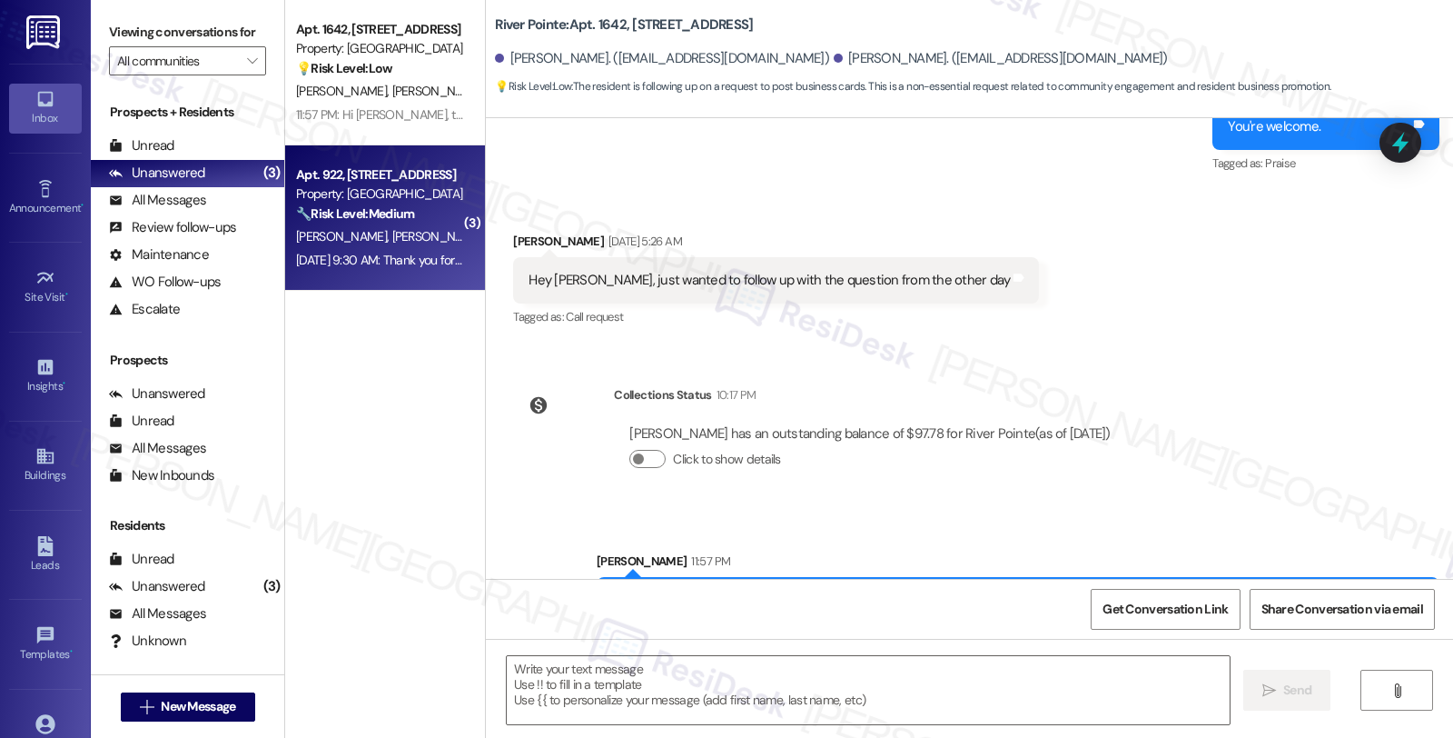
type textarea "Fetching suggested responses. Please feel free to read through the conversation…"
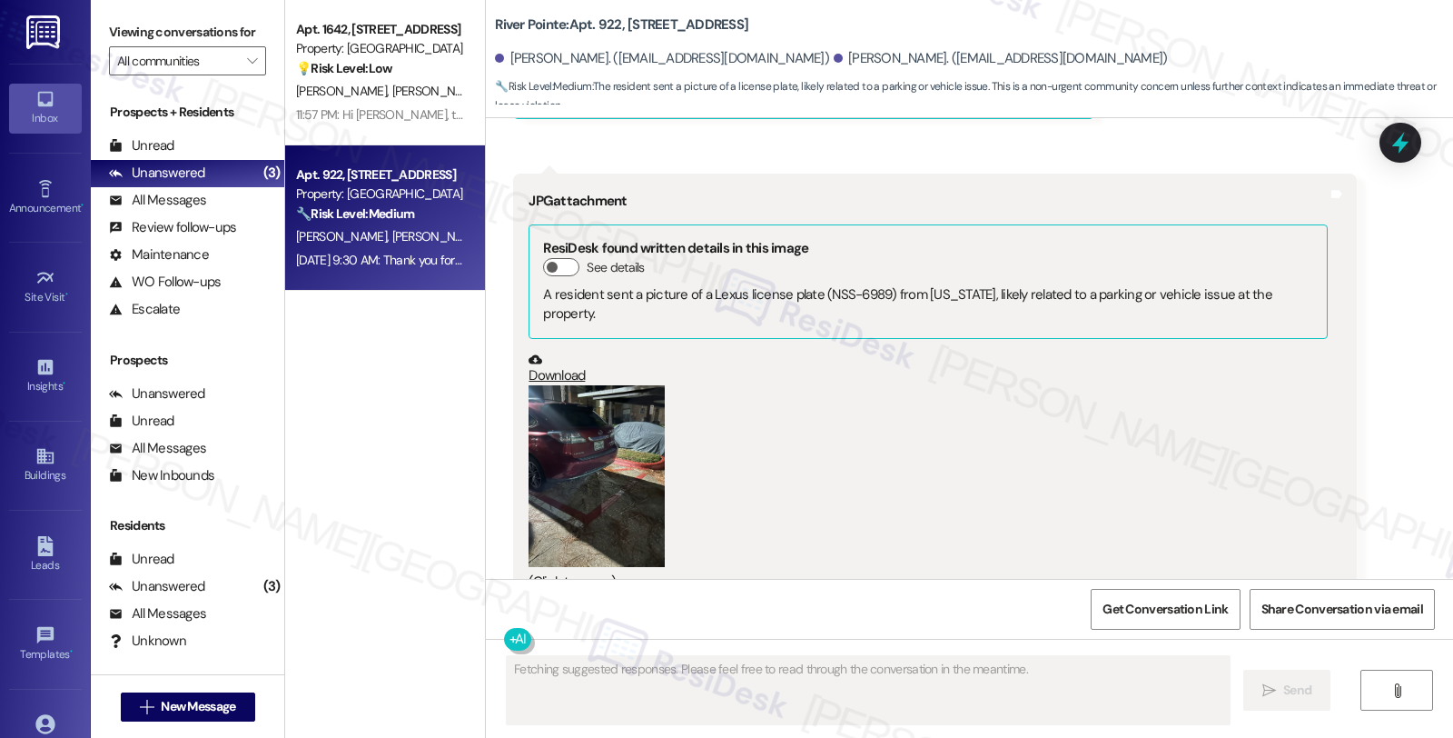
scroll to position [2717, 0]
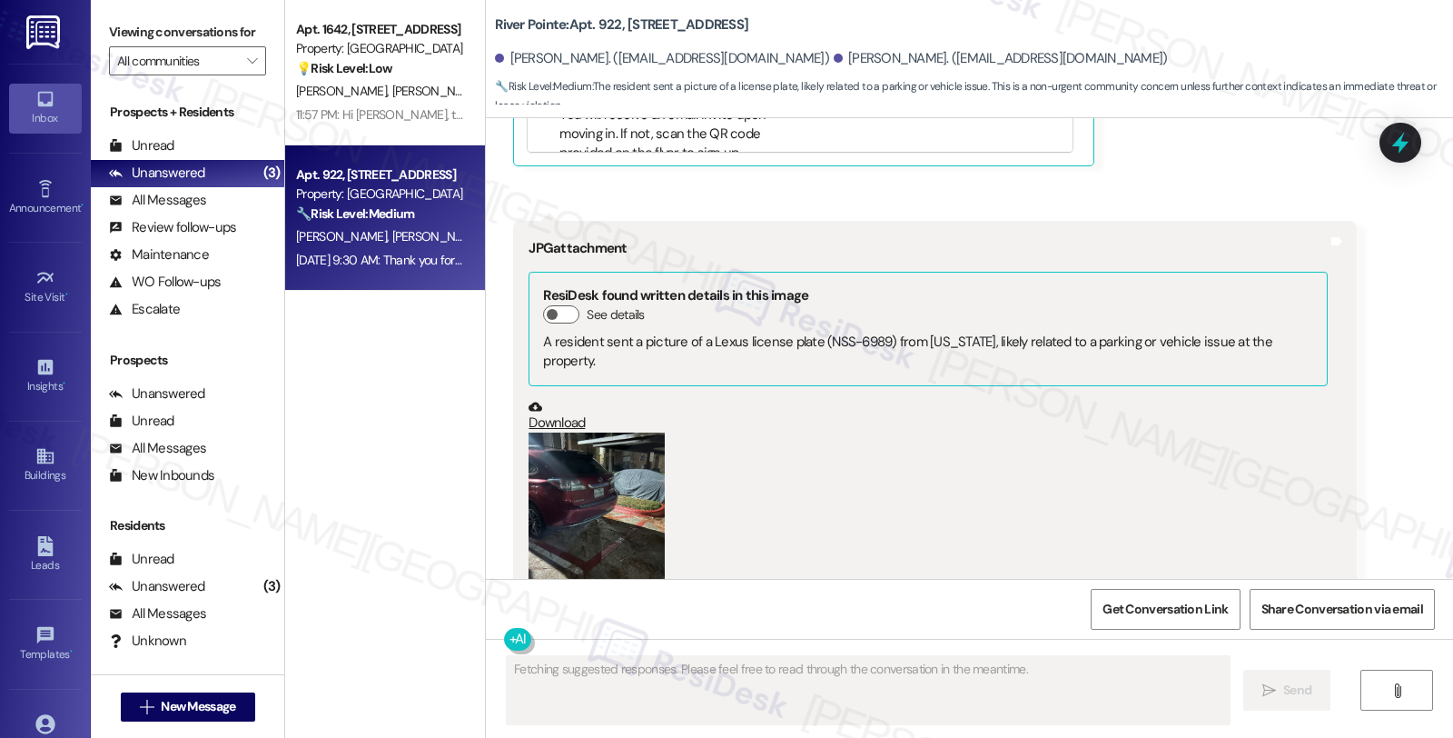
click at [595, 457] on button "Zoom image" at bounding box center [597, 523] width 136 height 182
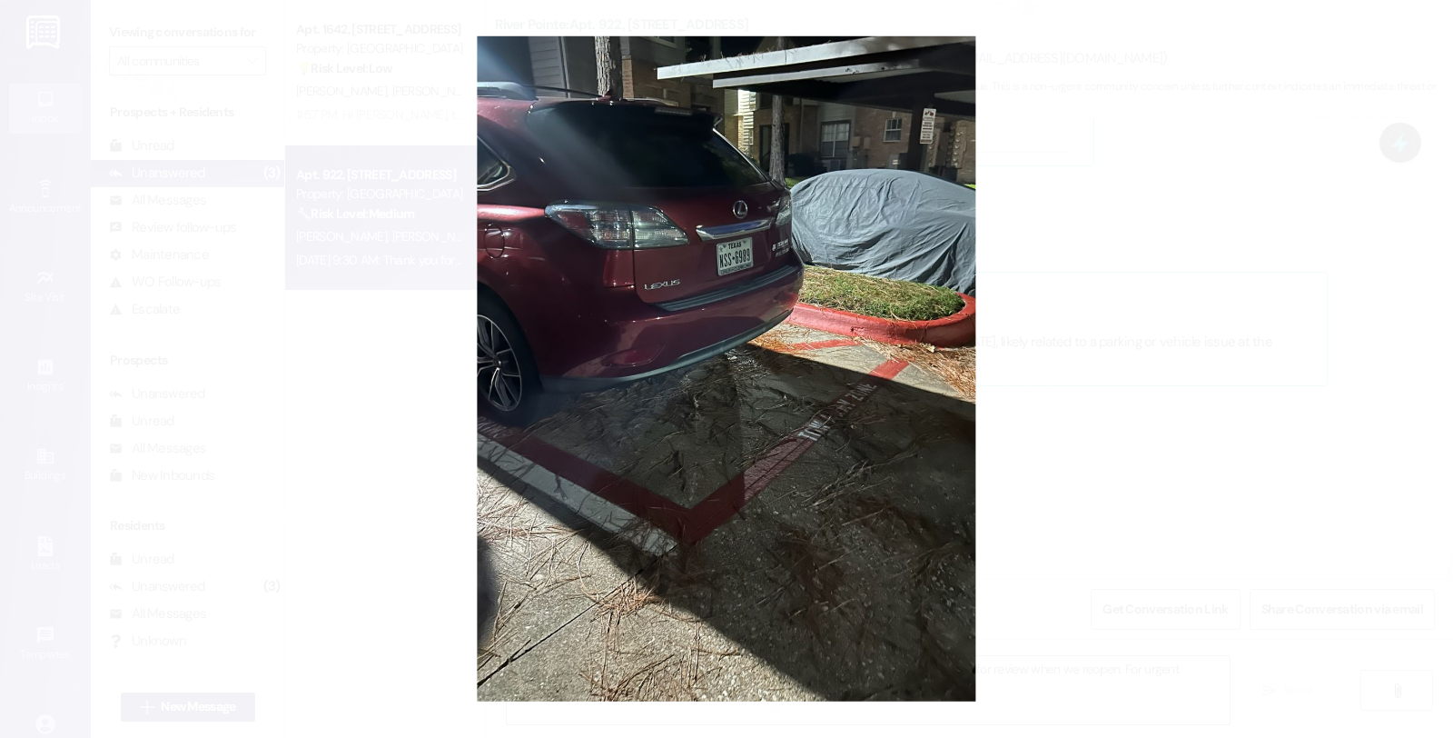
click at [1282, 429] on button "Unzoom image" at bounding box center [726, 369] width 1453 height 738
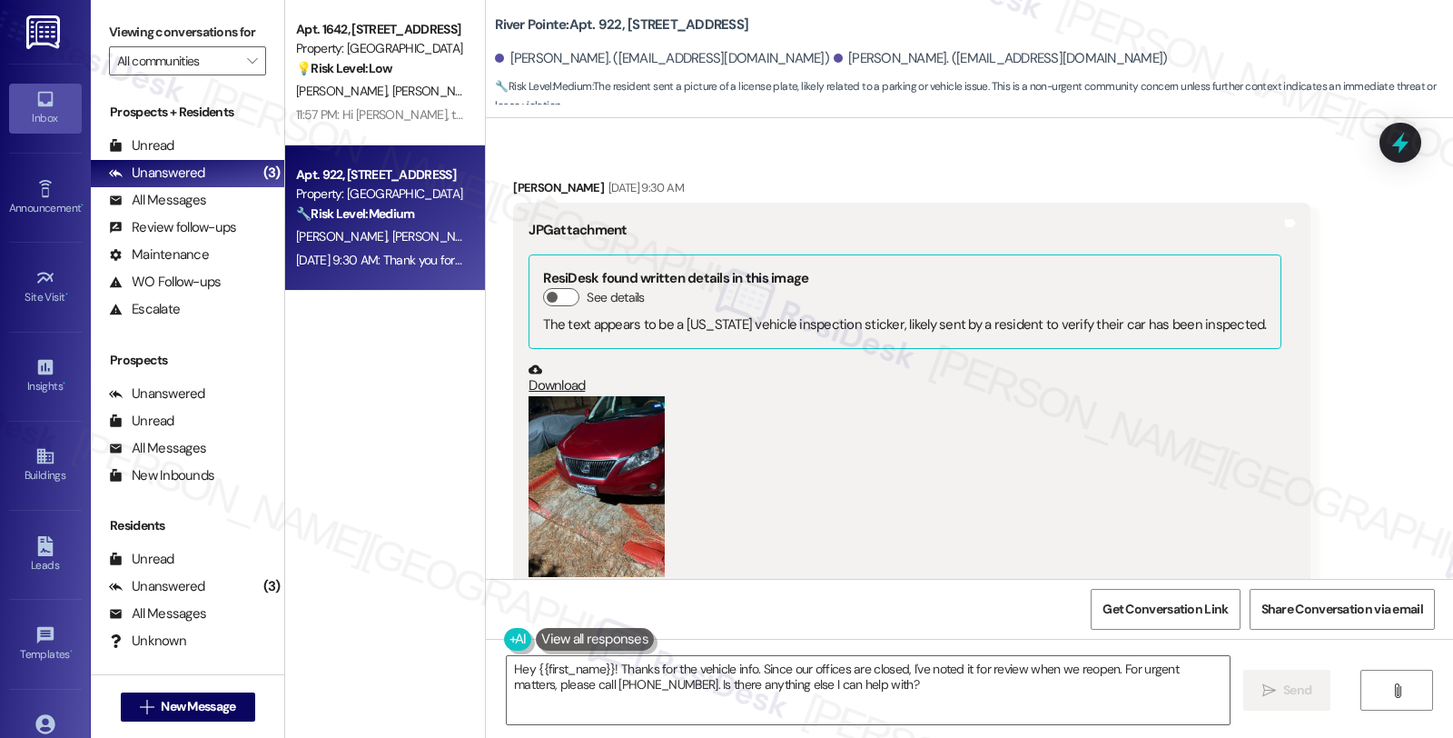
scroll to position [2111, 0]
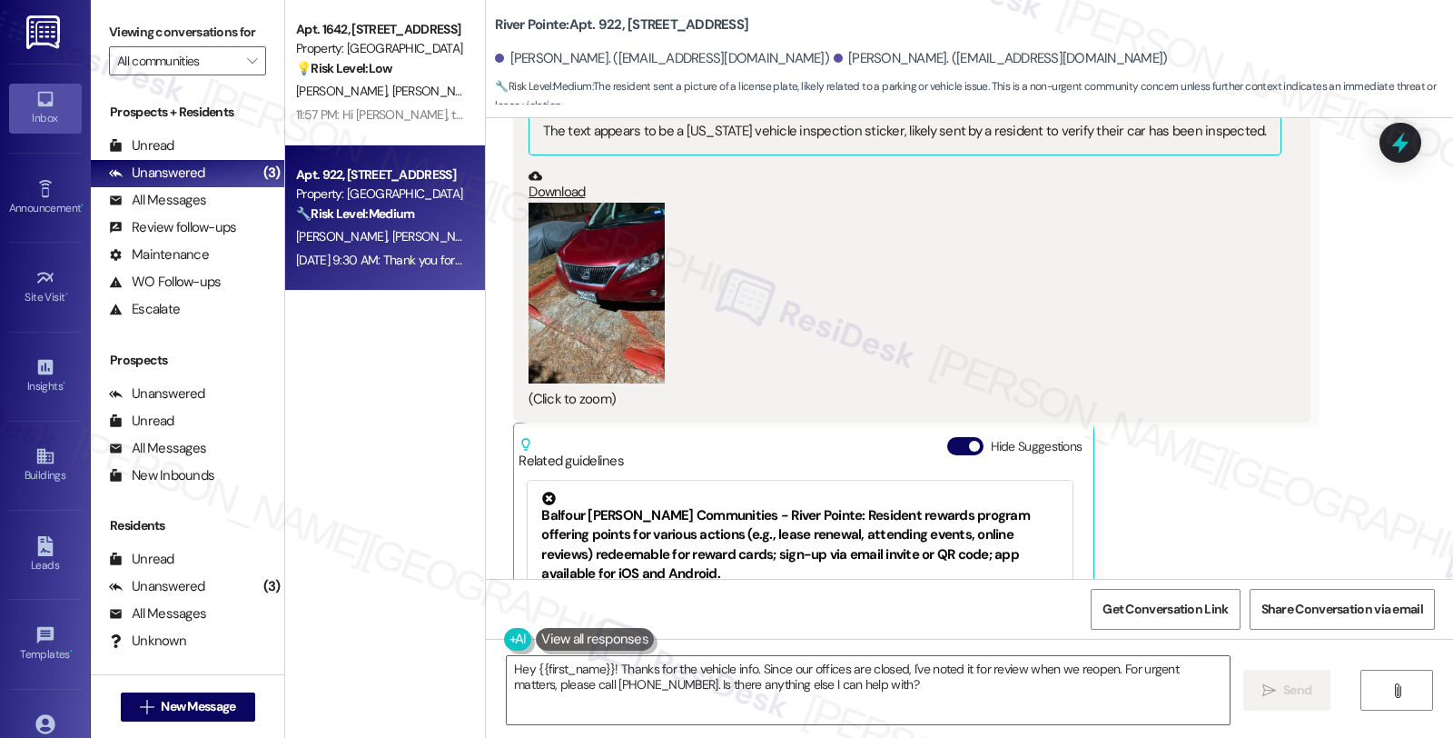
click at [623, 286] on button "Zoom image" at bounding box center [597, 294] width 136 height 182
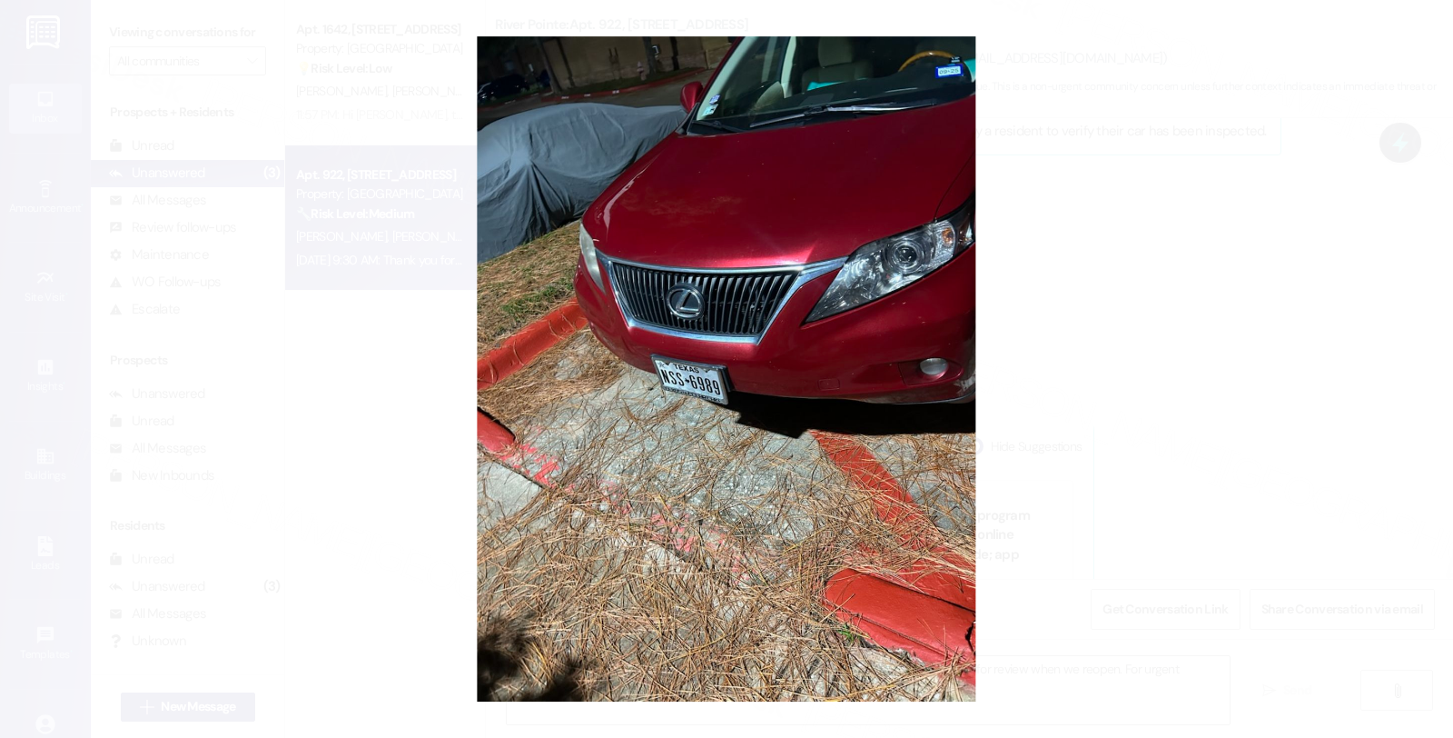
click at [1293, 268] on button "Unzoom image" at bounding box center [726, 369] width 1453 height 738
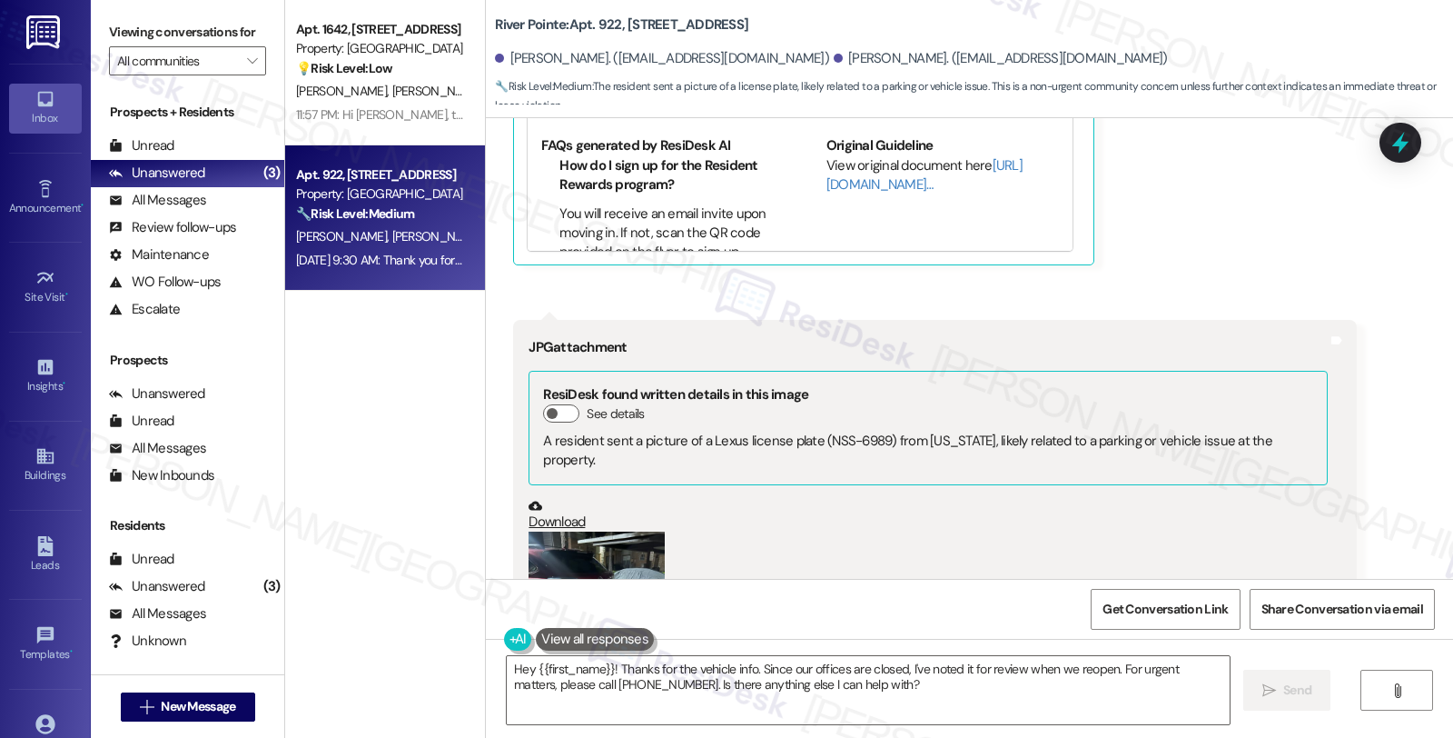
scroll to position [2616, 0]
click at [584, 533] on button "Zoom image" at bounding box center [597, 624] width 136 height 182
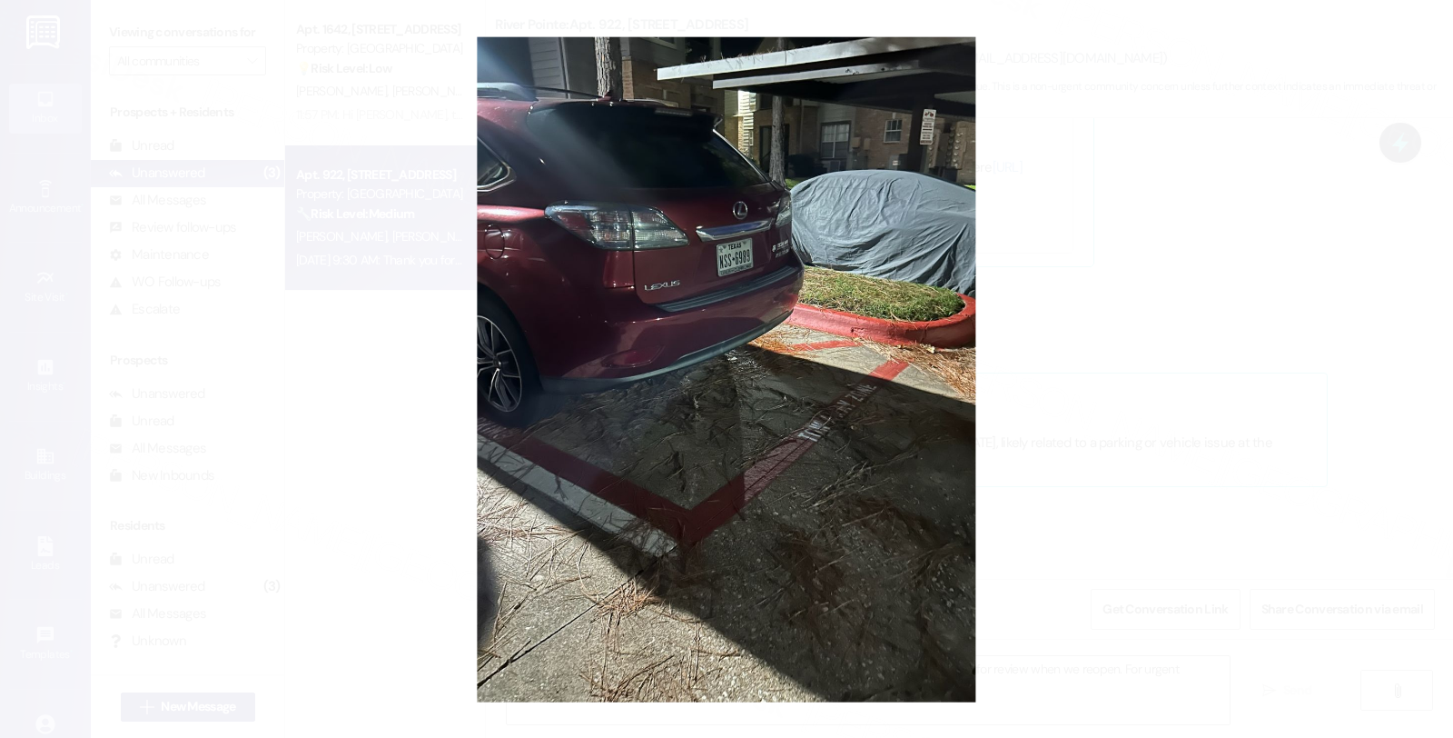
click at [1177, 430] on button "Unzoom image" at bounding box center [726, 369] width 1453 height 738
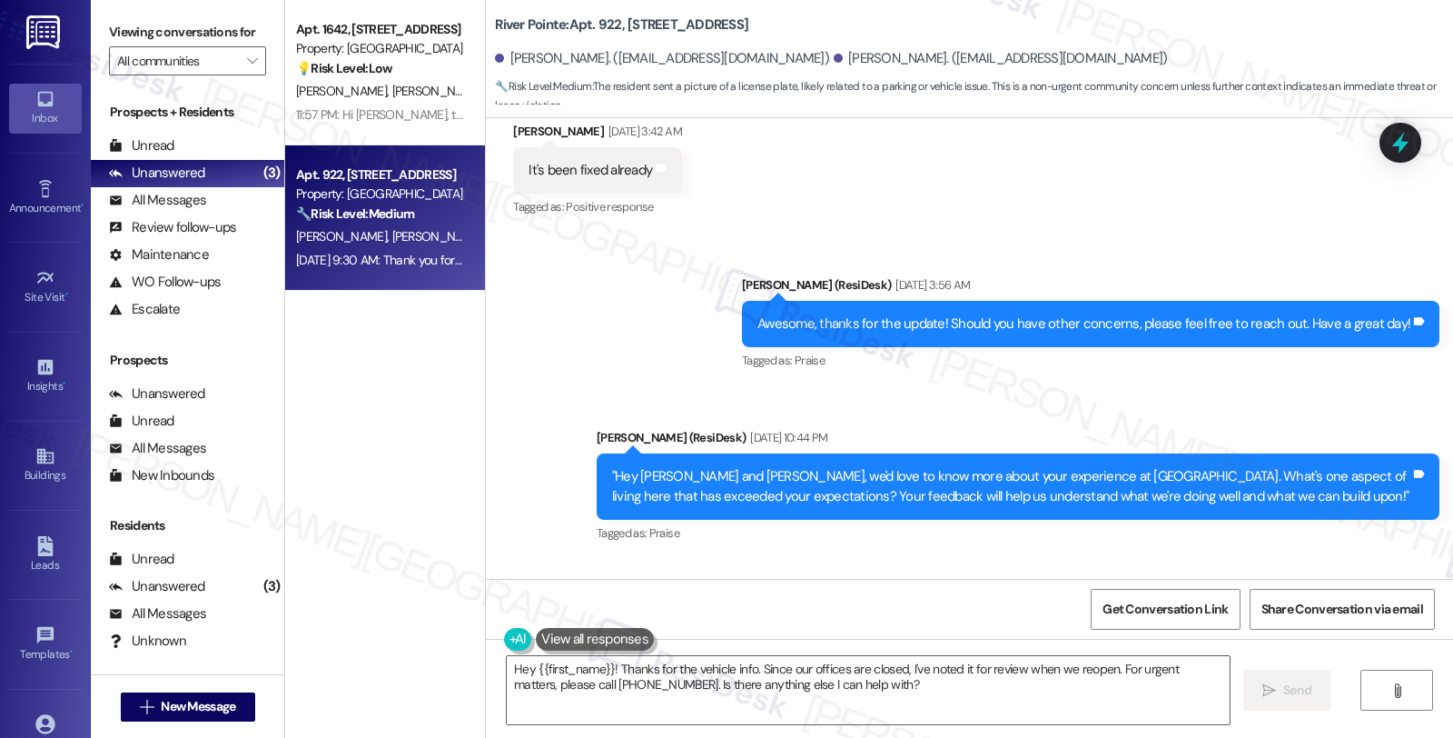
scroll to position [1404, 0]
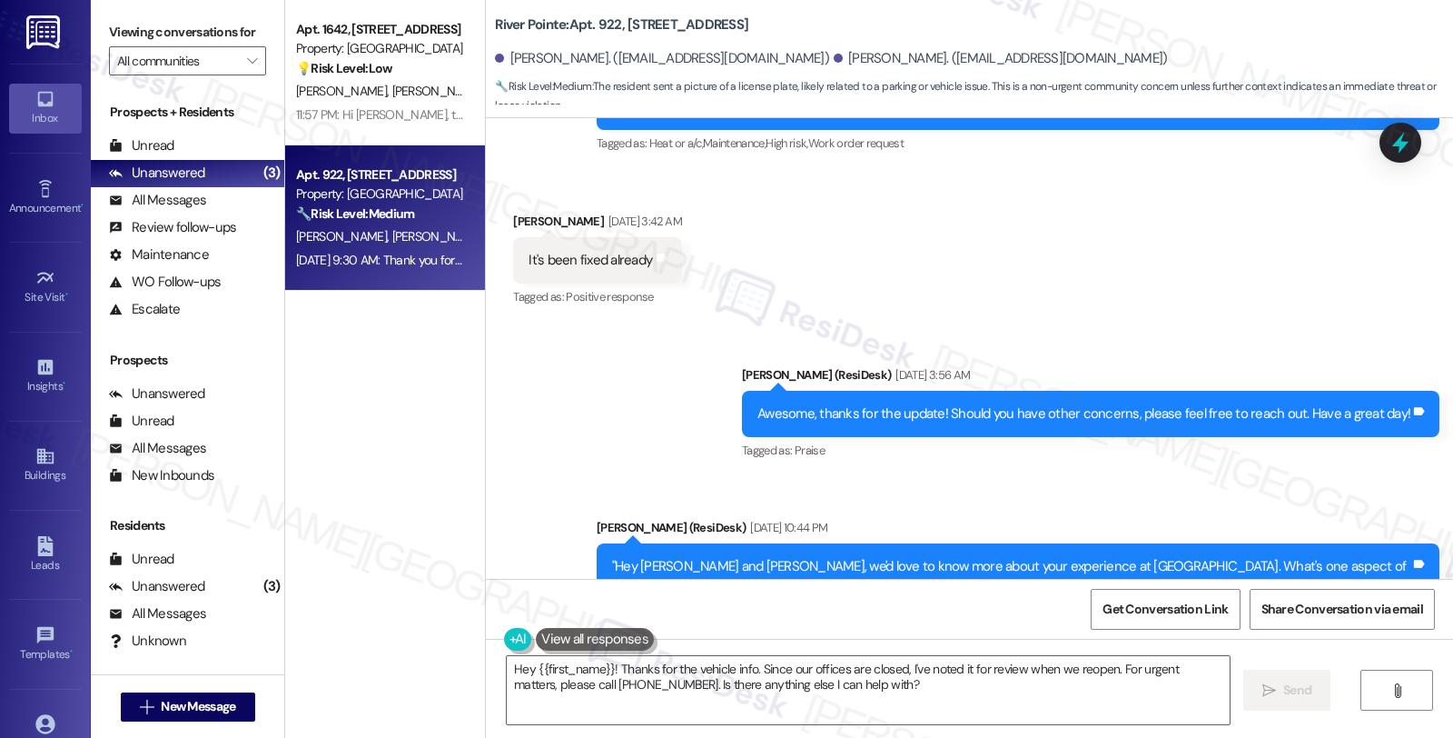
click at [510, 58] on div "[PERSON_NAME]. ([EMAIL_ADDRESS][DOMAIN_NAME])" at bounding box center [662, 58] width 334 height 19
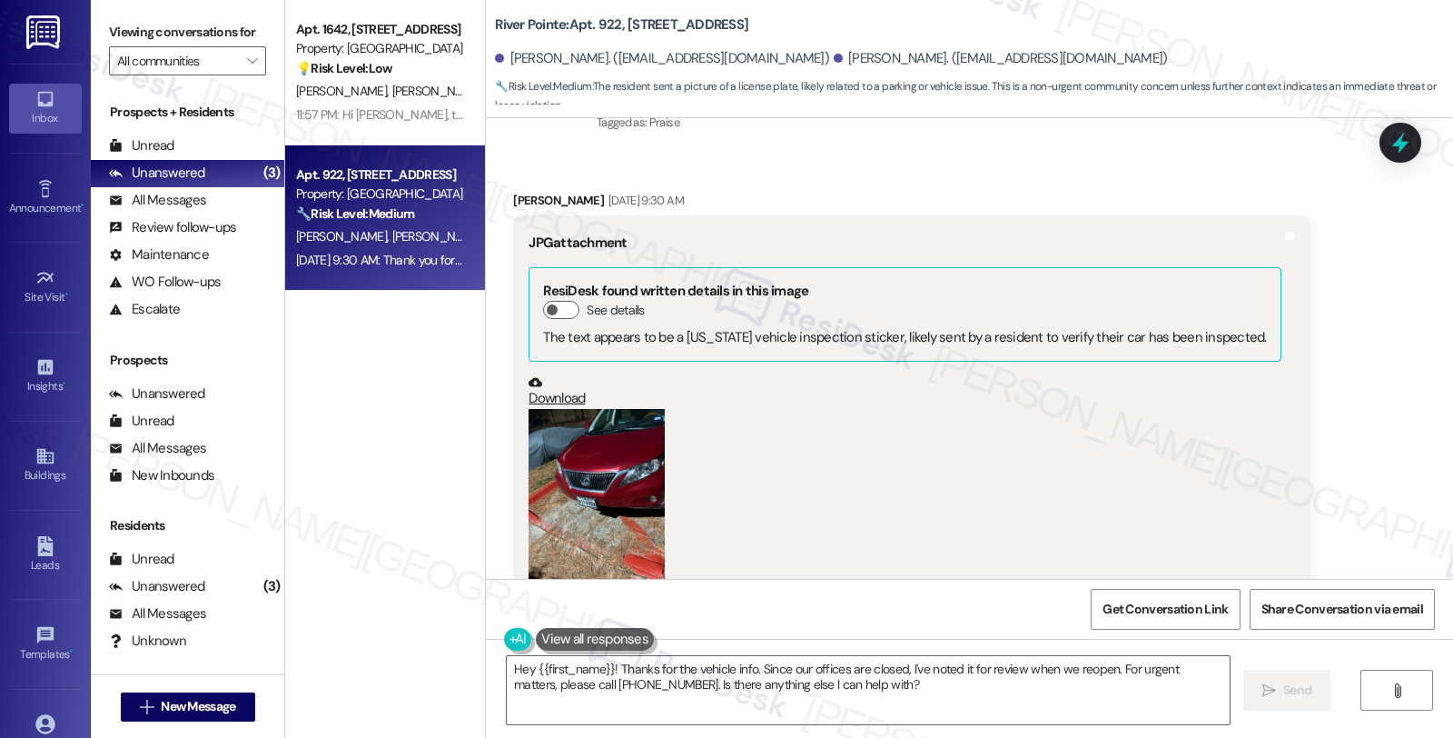
scroll to position [1909, 0]
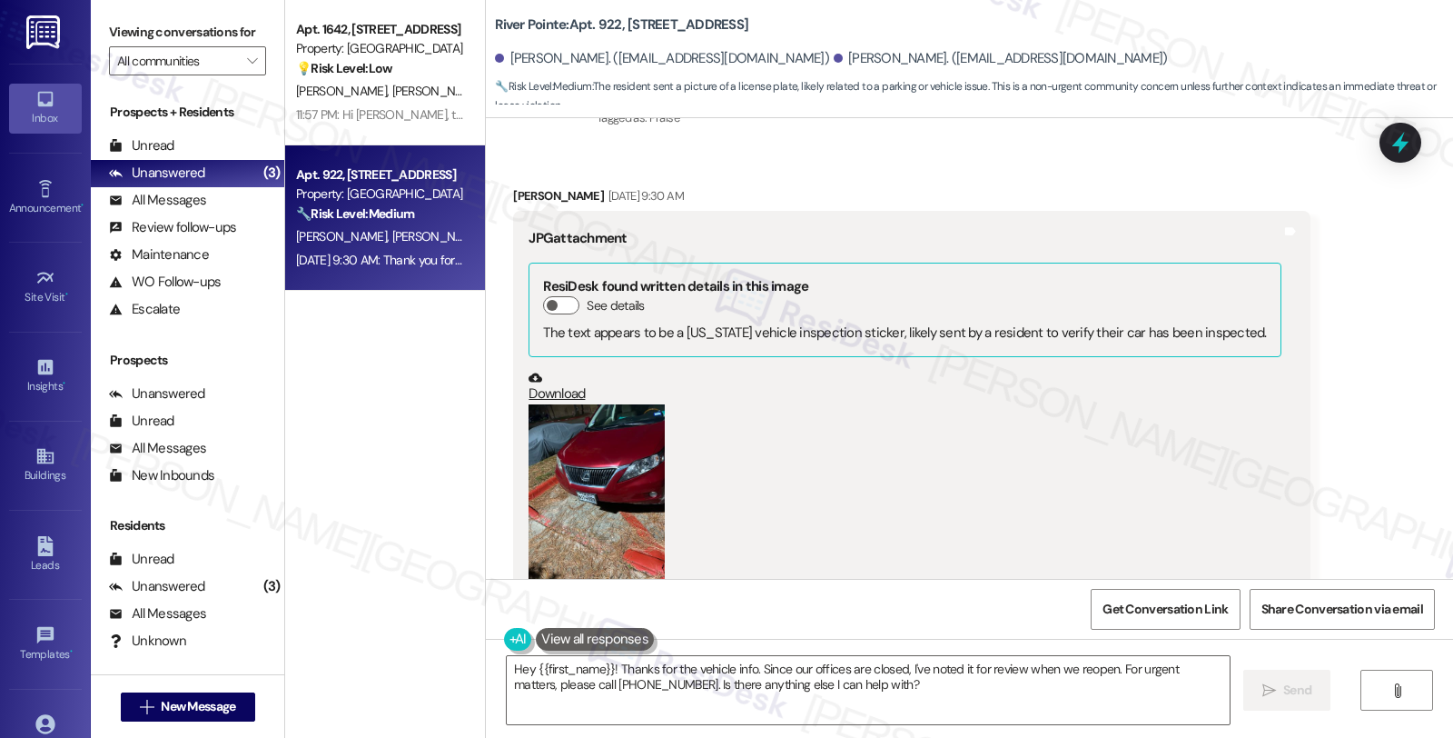
click at [513, 186] on div "[PERSON_NAME] [DATE] 9:30 AM" at bounding box center [911, 198] width 797 height 25
copy div "[PERSON_NAME]"
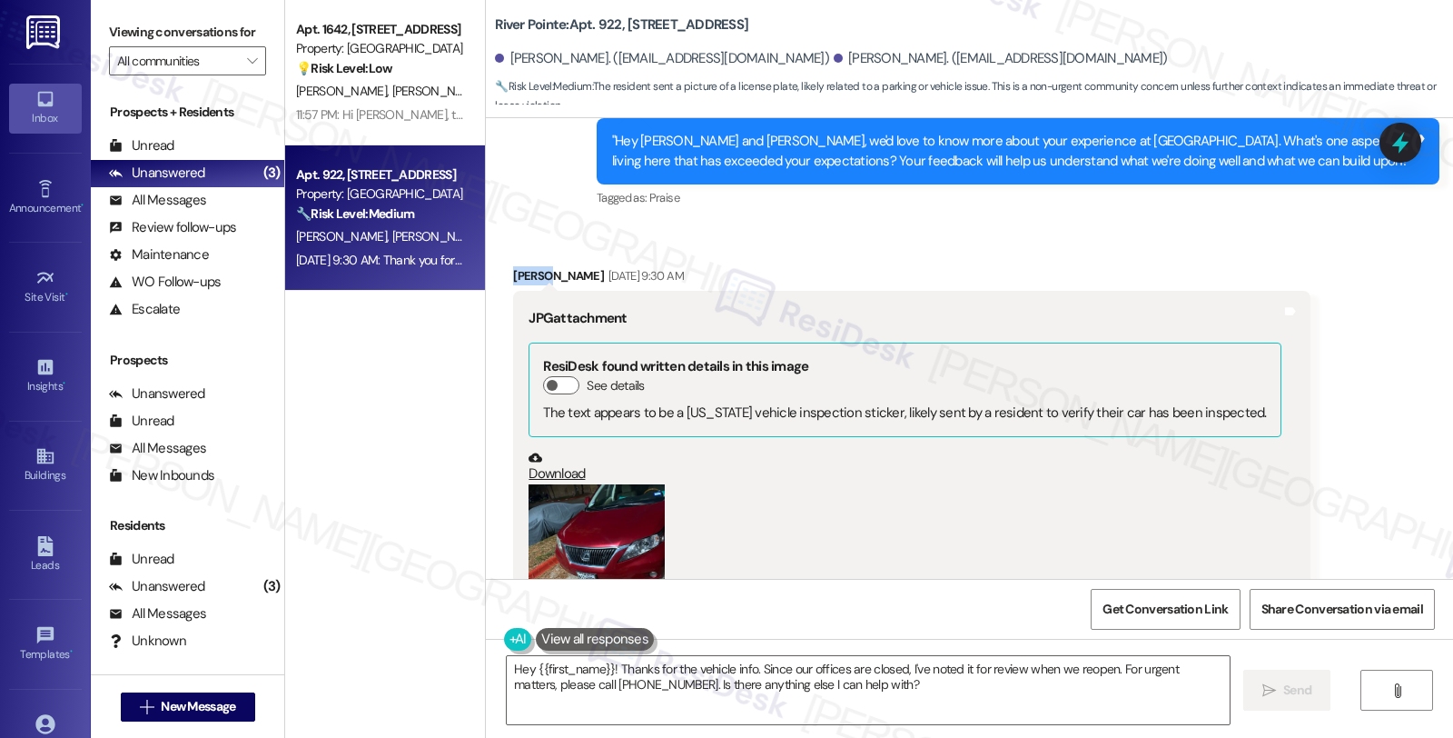
scroll to position [1606, 0]
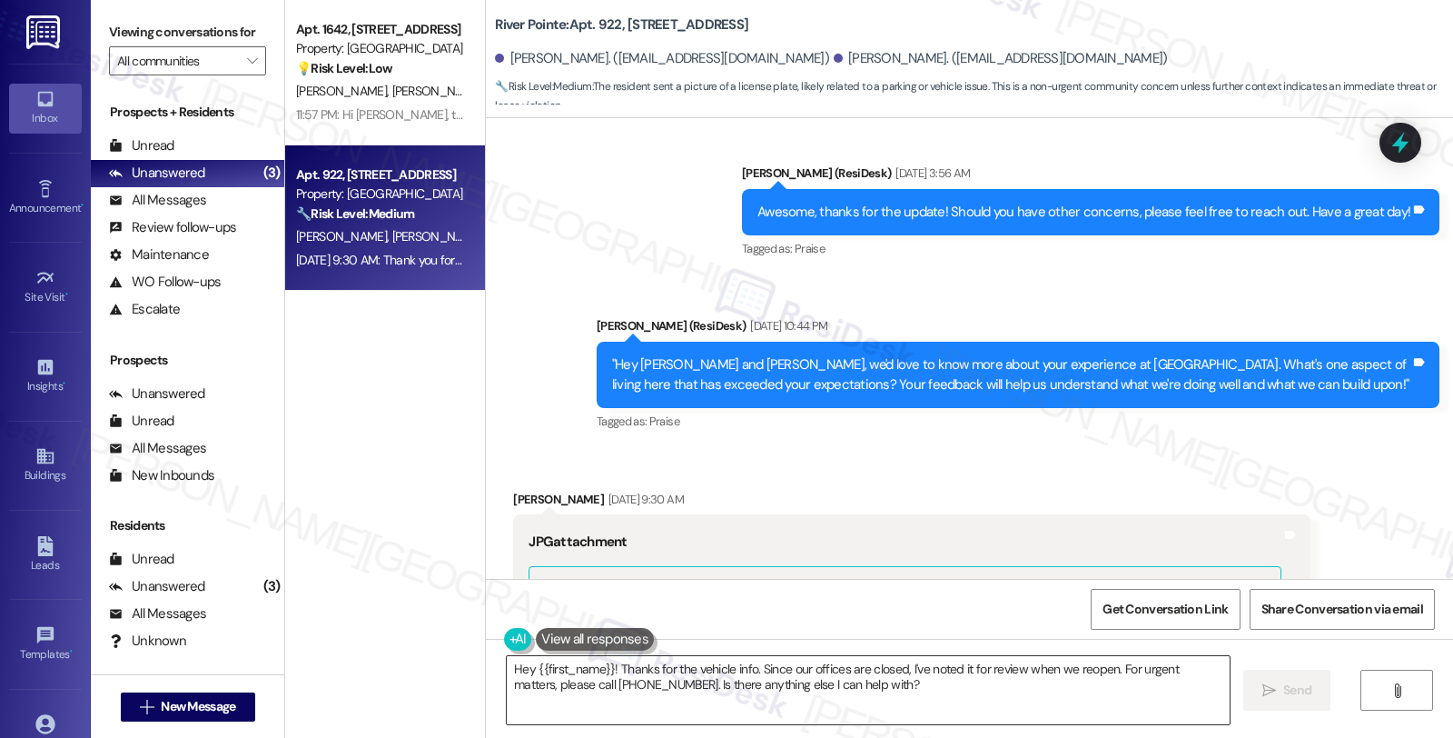
click at [512, 669] on textarea "Hey {{first_name}}! Thanks for the vehicle info. Since our offices are closed, …" at bounding box center [868, 690] width 723 height 68
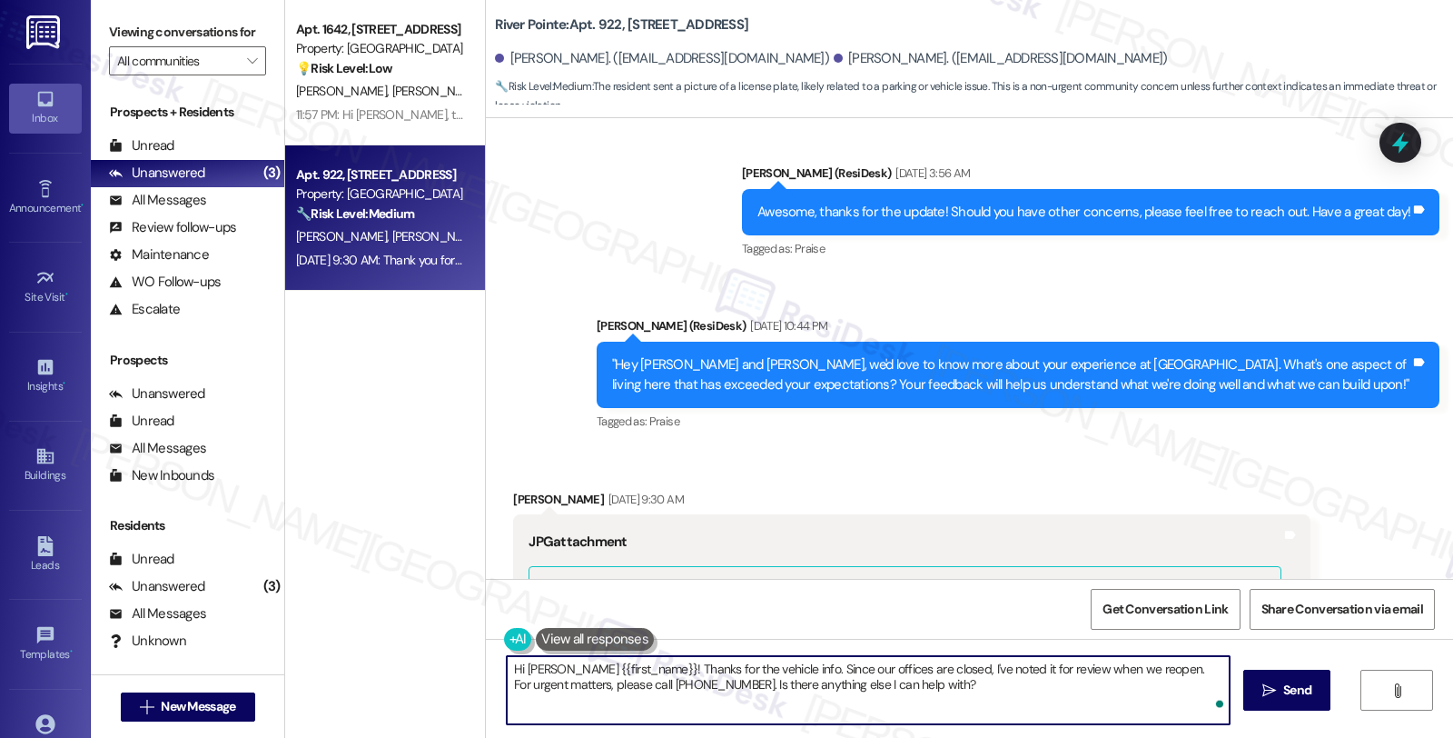
paste textarea "[PERSON_NAME]"
type textarea "Hi [PERSON_NAME] {{first_name}}! Thanks for the vehicle info. Since our offices…"
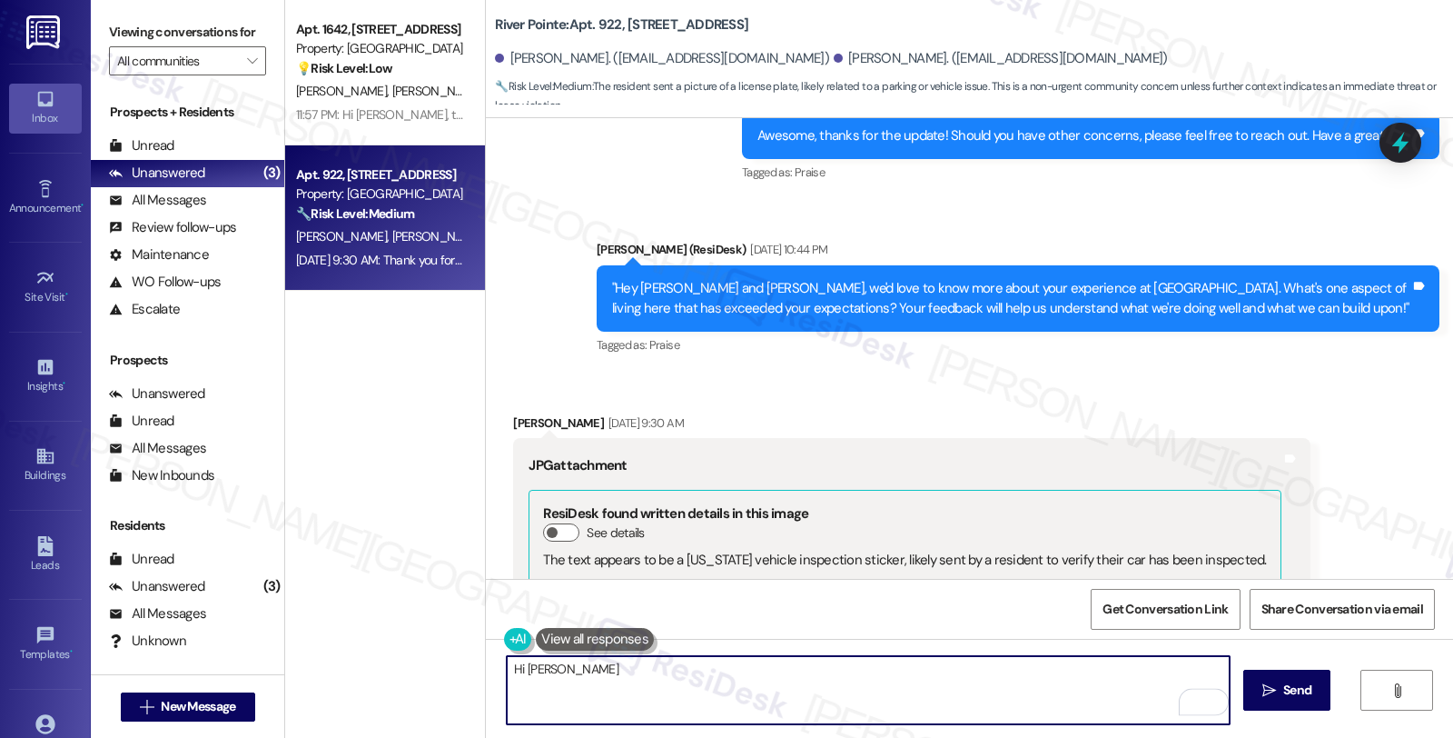
scroll to position [1809, 0]
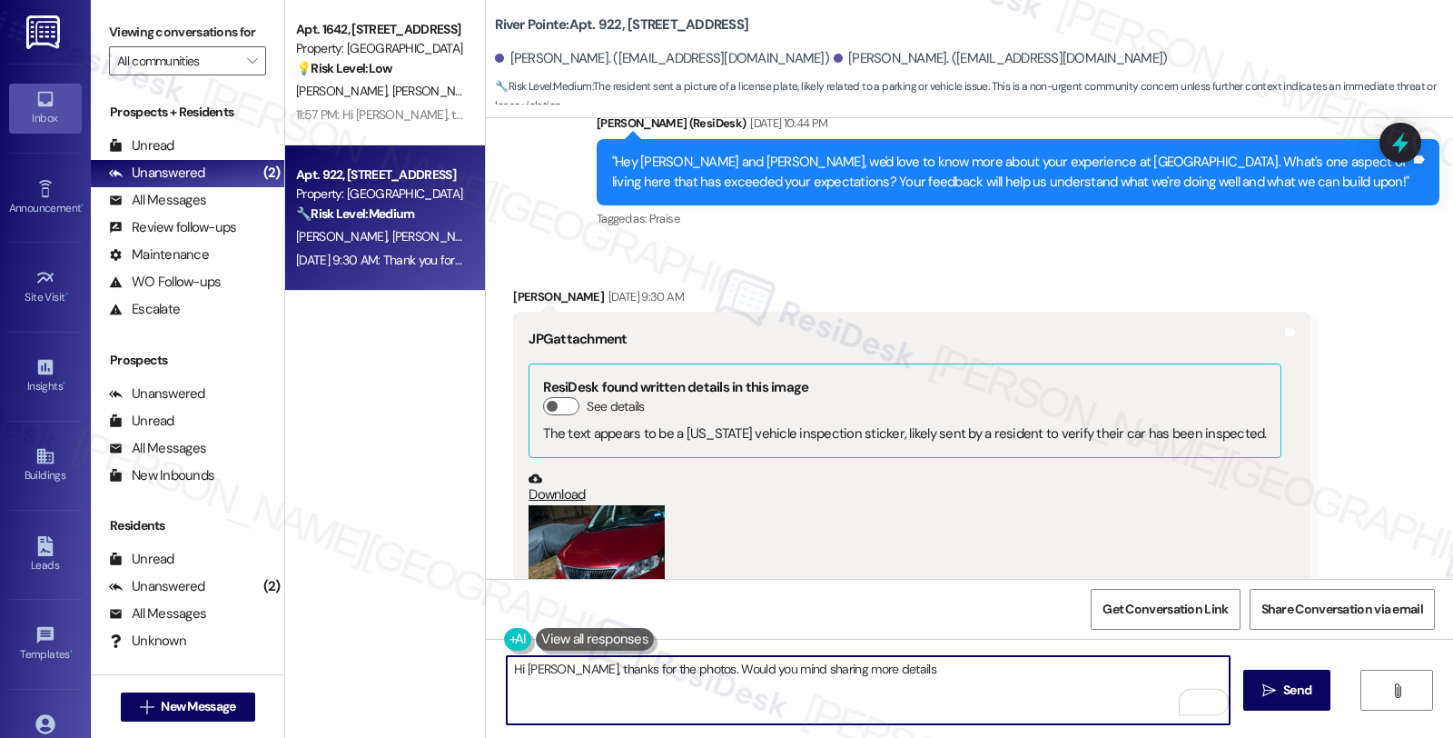
click at [914, 672] on textarea "Hi Riley, thanks for the photos. Would you mind sharing more details" at bounding box center [868, 690] width 723 height 68
click at [1145, 674] on textarea "Hi Riley, thanks for the photos. Would you mind sharing more details about the …" at bounding box center [868, 690] width 723 height 68
type textarea "Hi Riley, thanks for the photos. Would you mind sharing more details about the …"
click at [1295, 674] on button " Send" at bounding box center [1288, 689] width 88 height 41
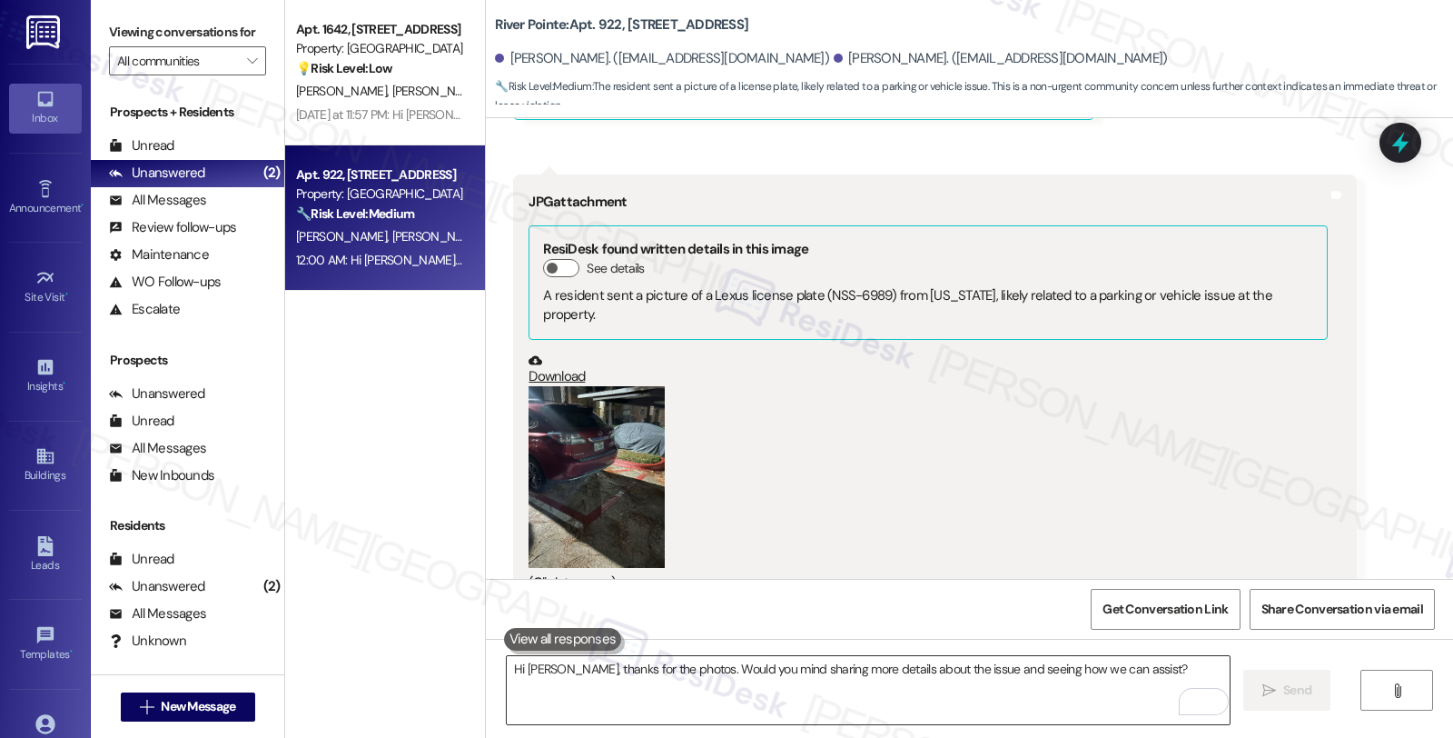
scroll to position [2780, 0]
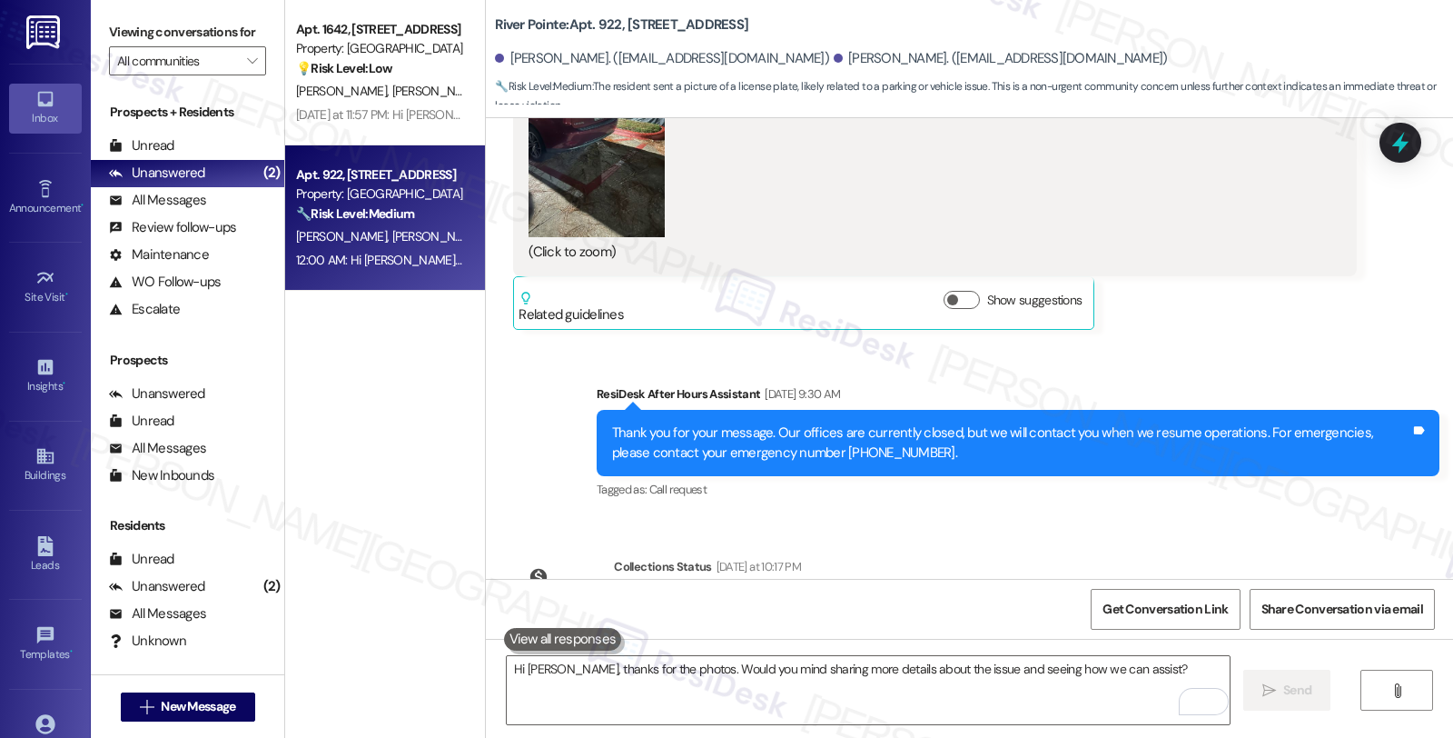
scroll to position [3246, 0]
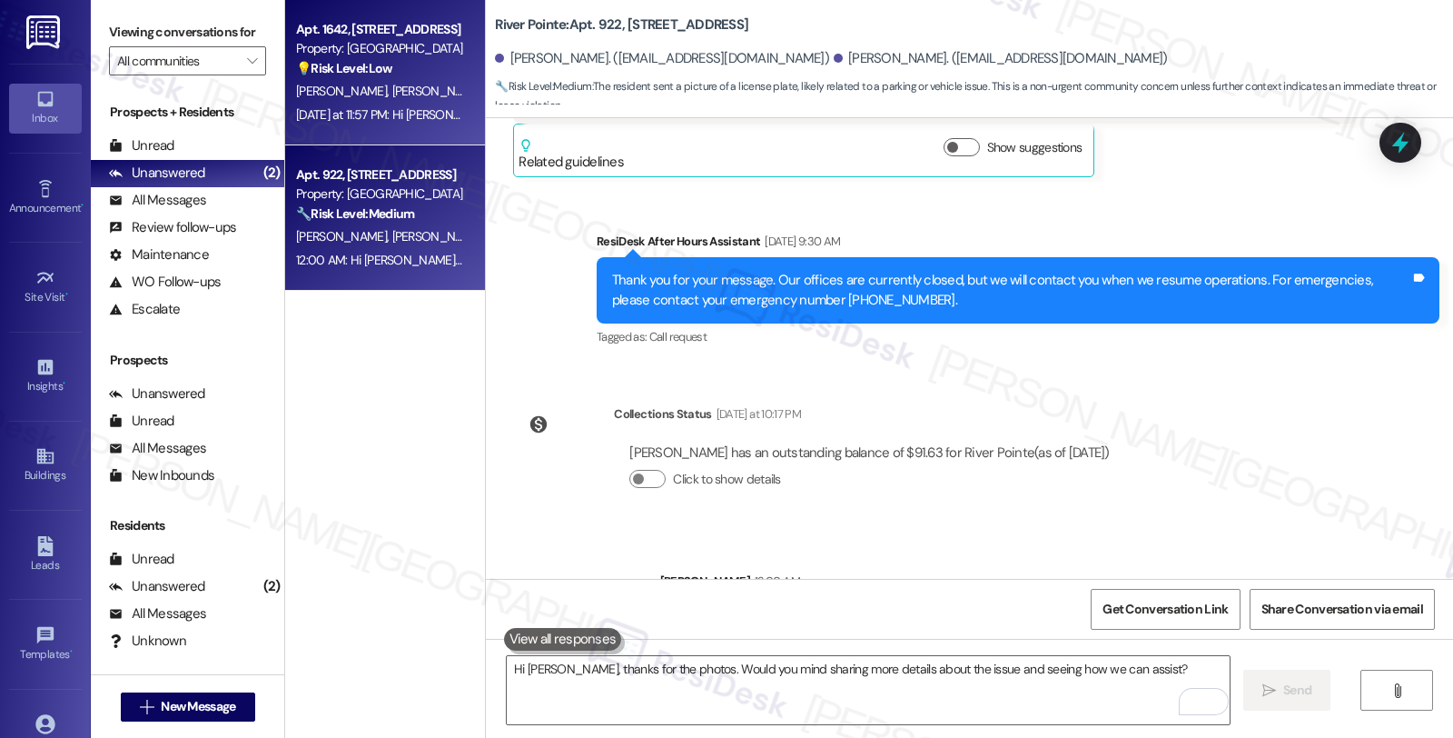
click at [393, 74] on div "💡 Risk Level: Low The resident is following up on a request to post business ca…" at bounding box center [380, 68] width 168 height 19
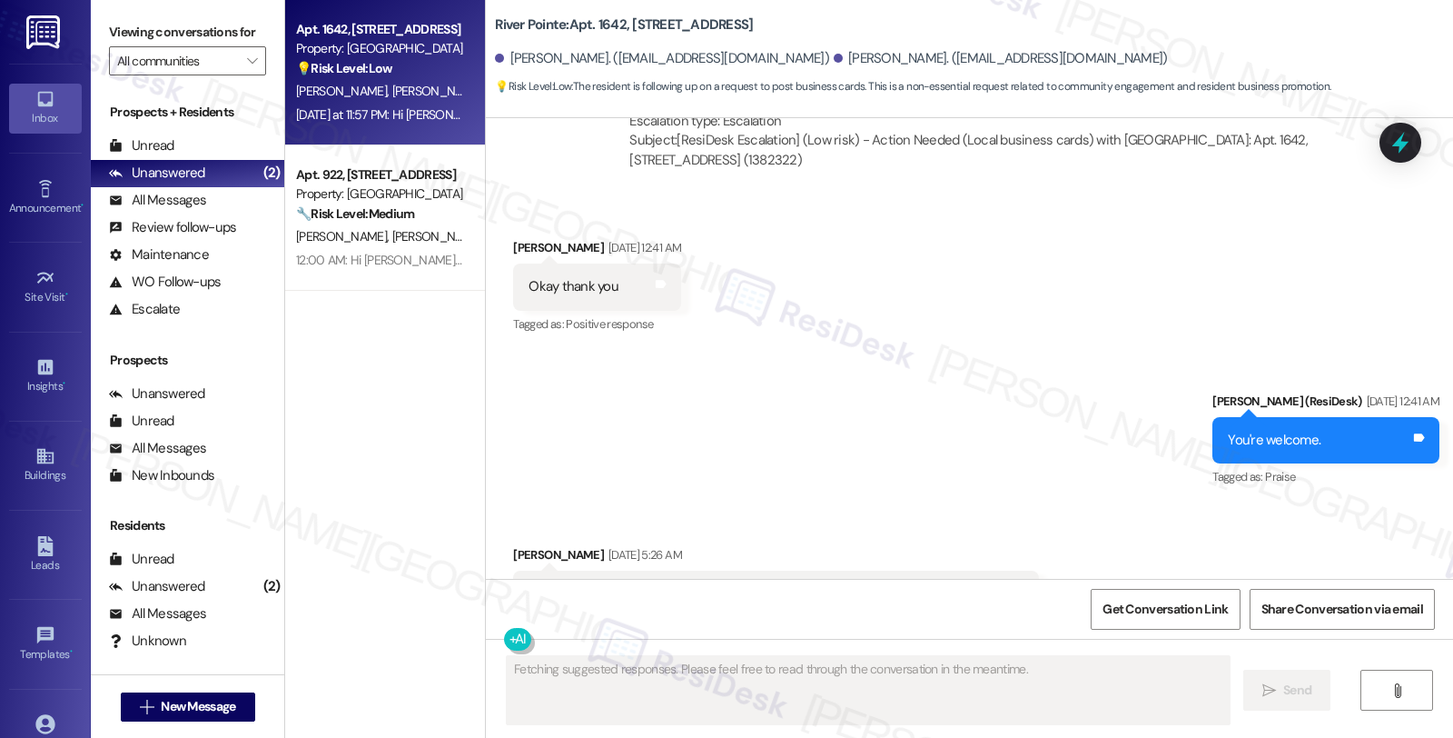
scroll to position [11720, 0]
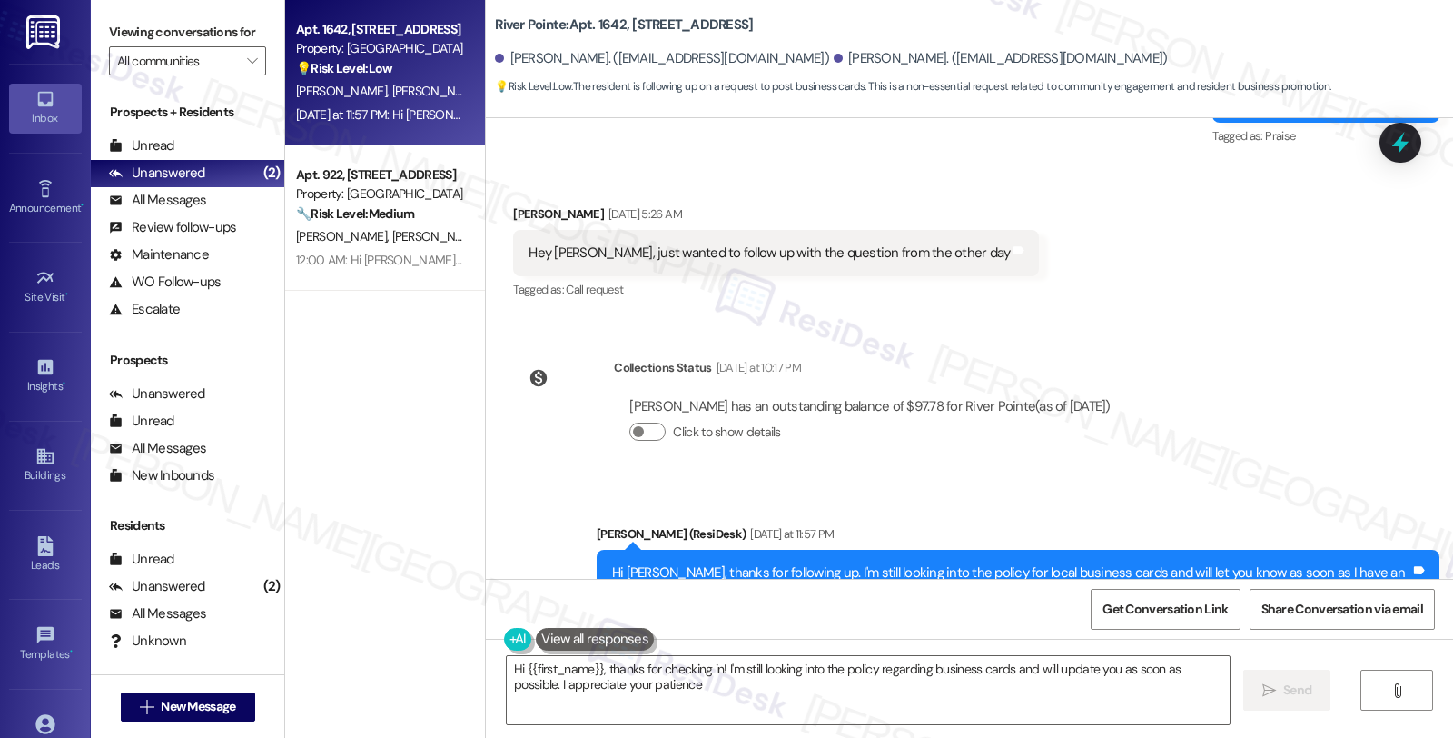
type textarea "Hi {{first_name}}, thanks for checking in! I'm still looking into the policy re…"
click at [176, 210] on div "All Messages" at bounding box center [157, 200] width 97 height 19
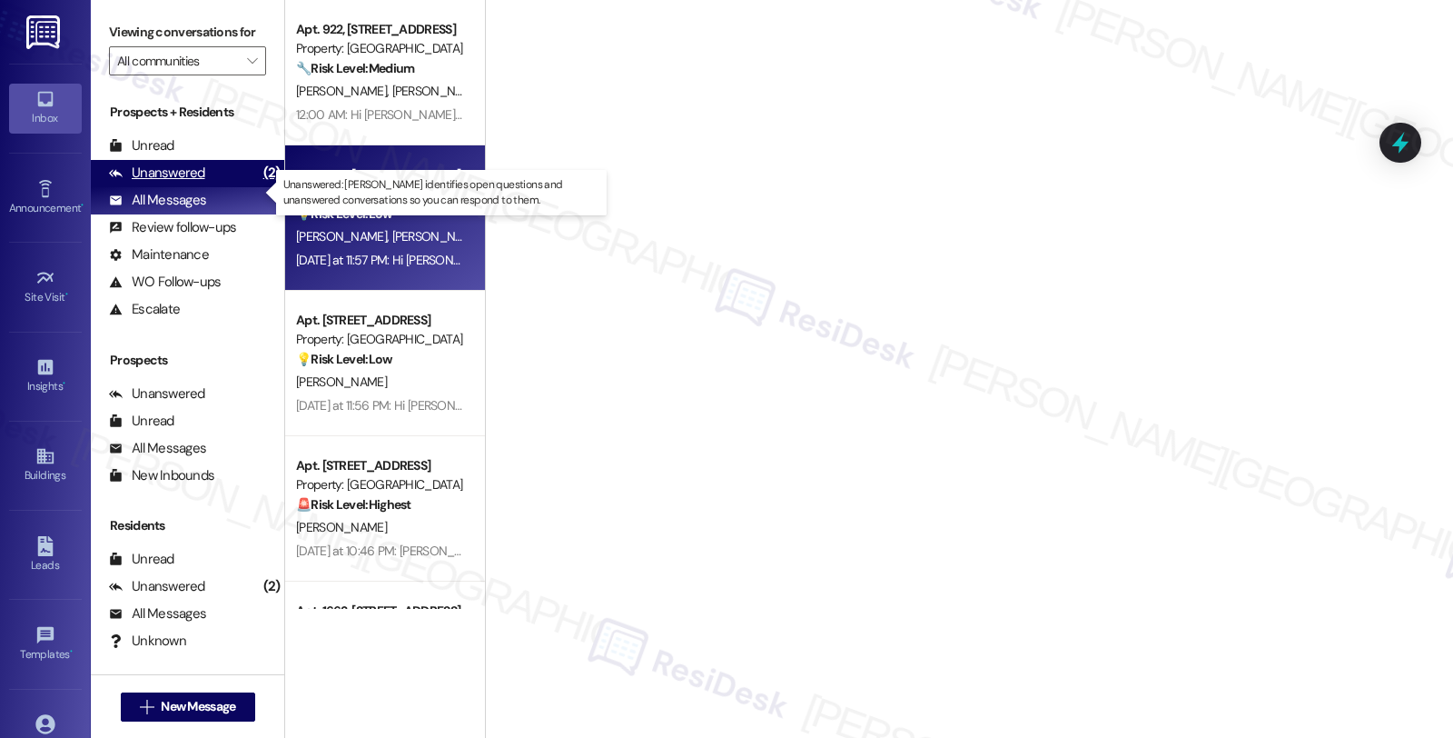
click at [192, 183] on div "Unanswered" at bounding box center [157, 173] width 96 height 19
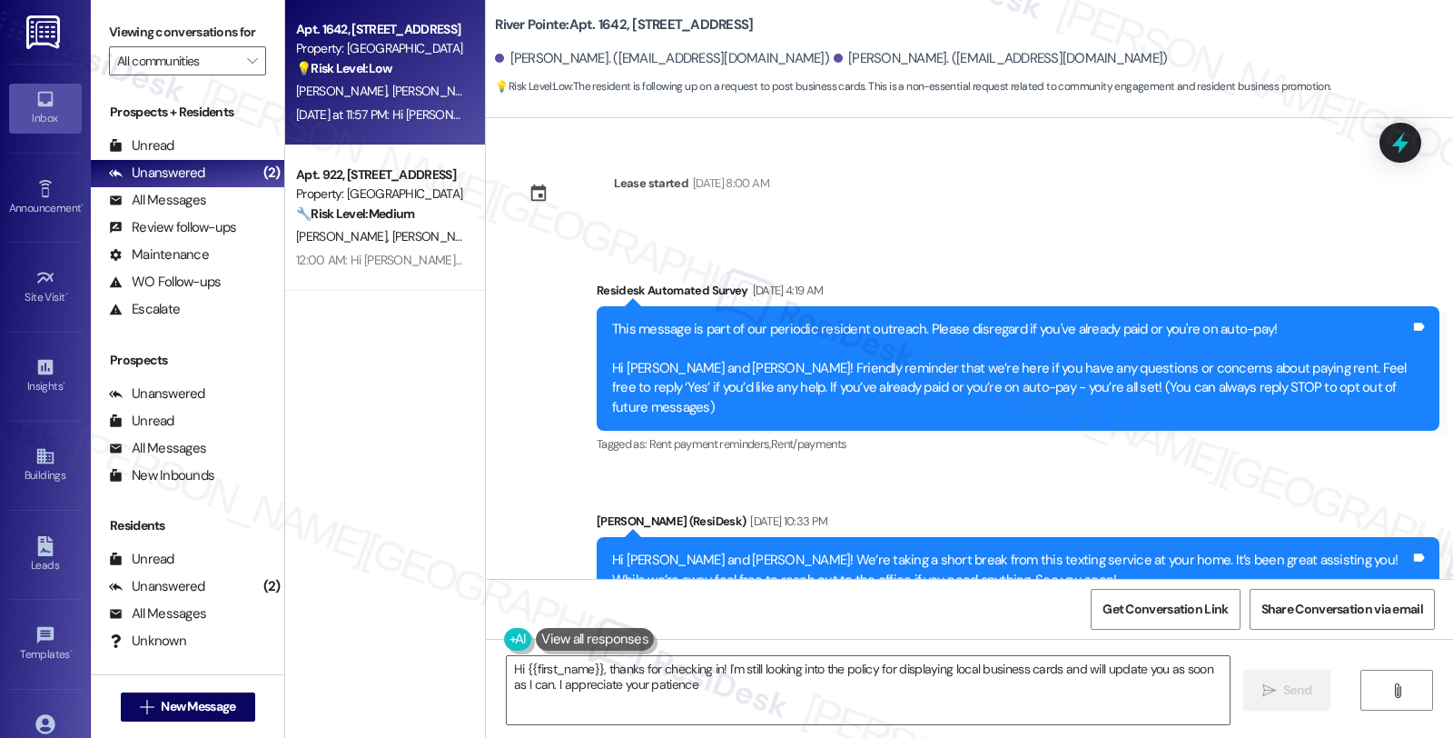
type textarea "Hi {{first_name}}, thanks for checking in! I'm still looking into the policy fo…"
